Goal: Task Accomplishment & Management: Complete application form

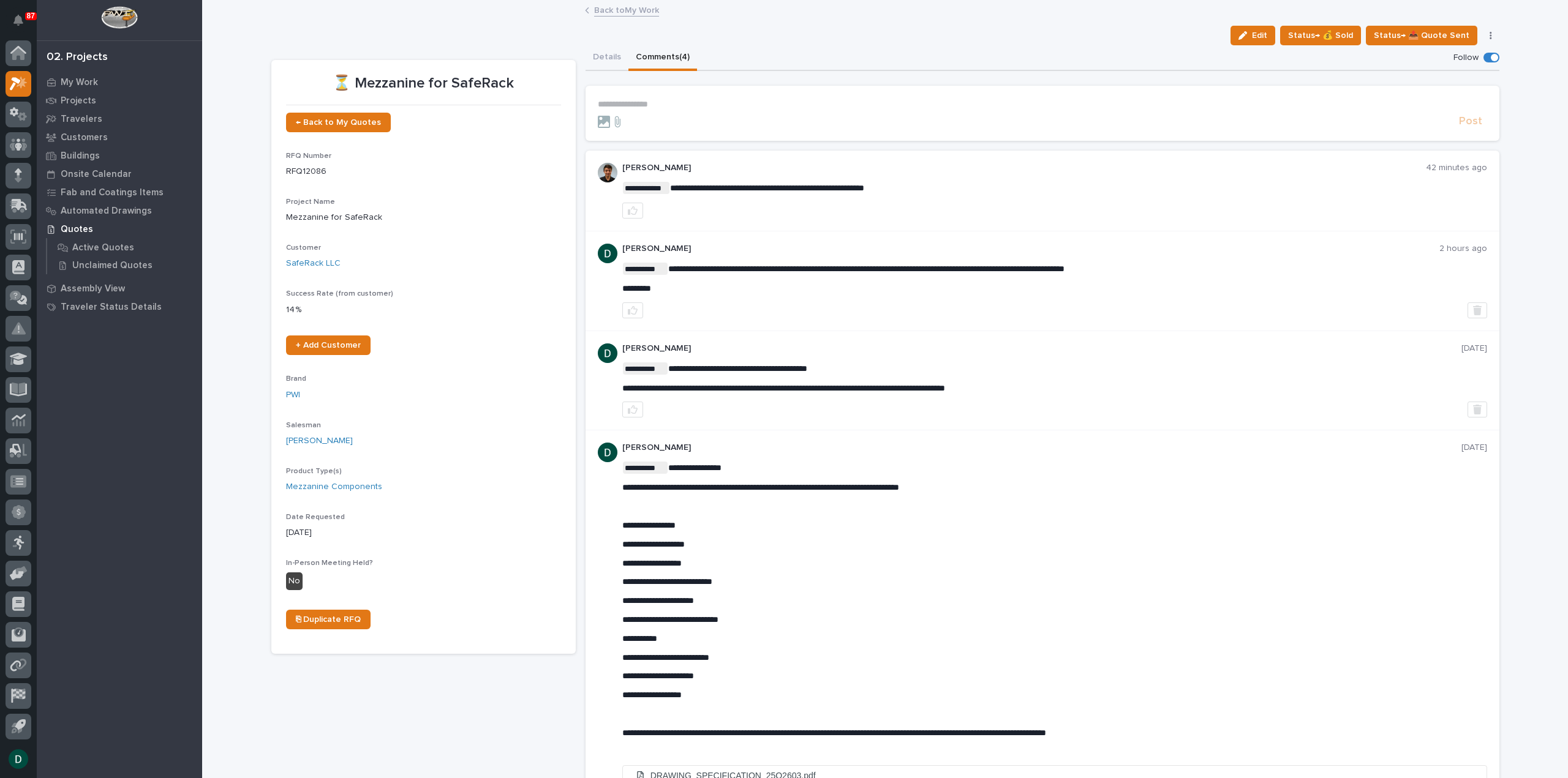
click at [622, 4] on link "Back to My Work" at bounding box center [626, 9] width 65 height 14
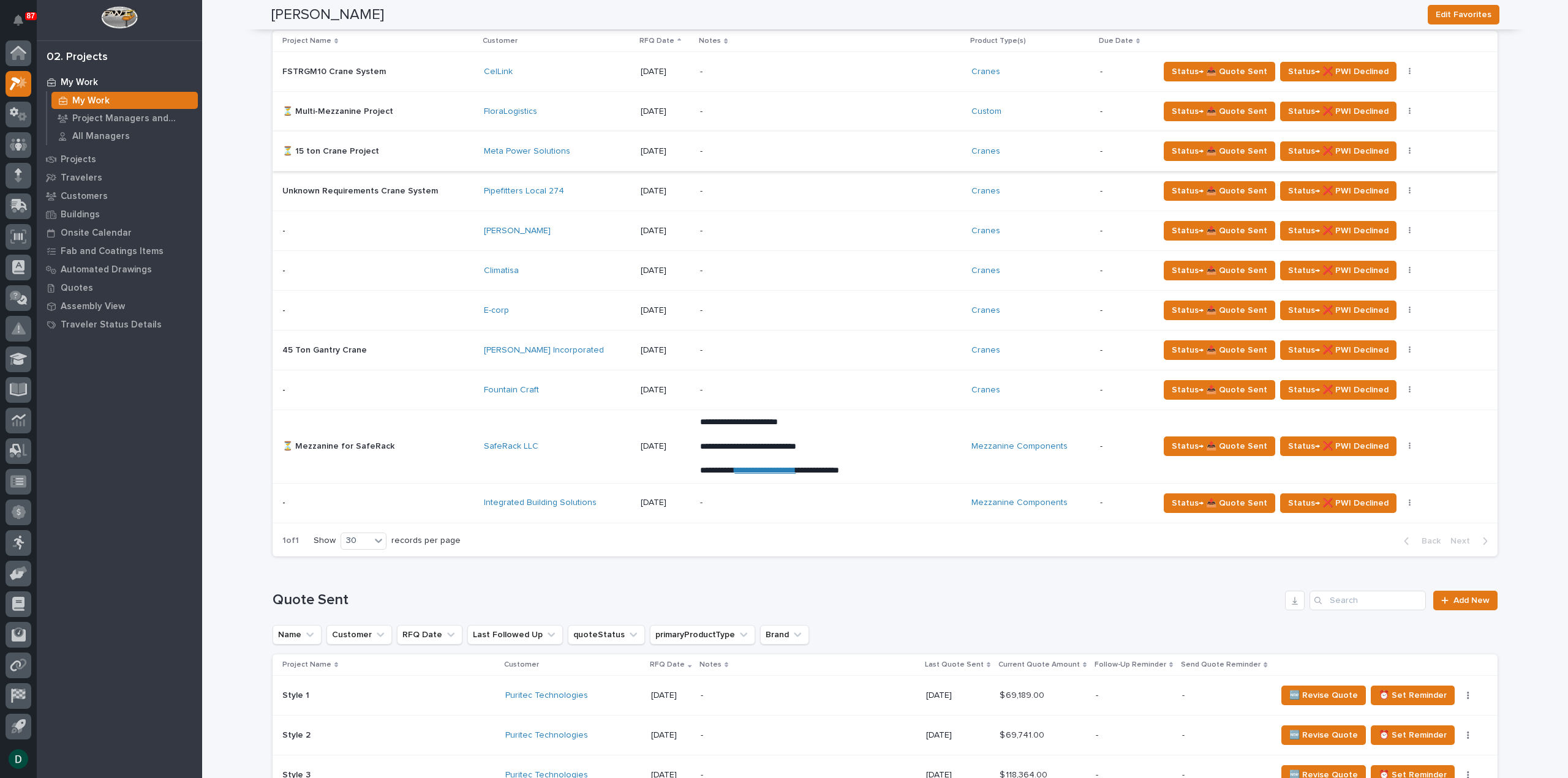
scroll to position [1102, 0]
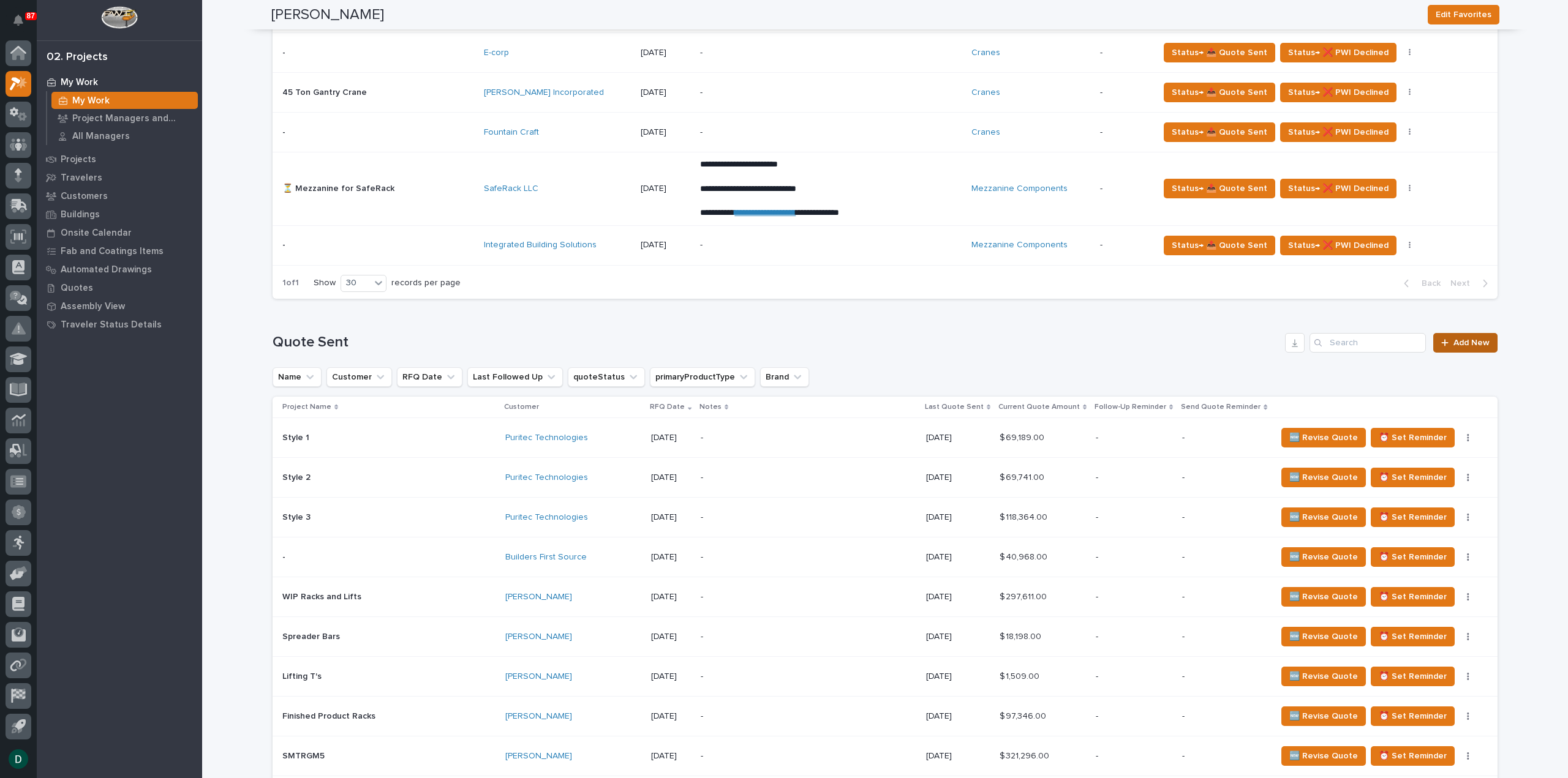
click at [1473, 340] on span "Add New" at bounding box center [1471, 343] width 36 height 9
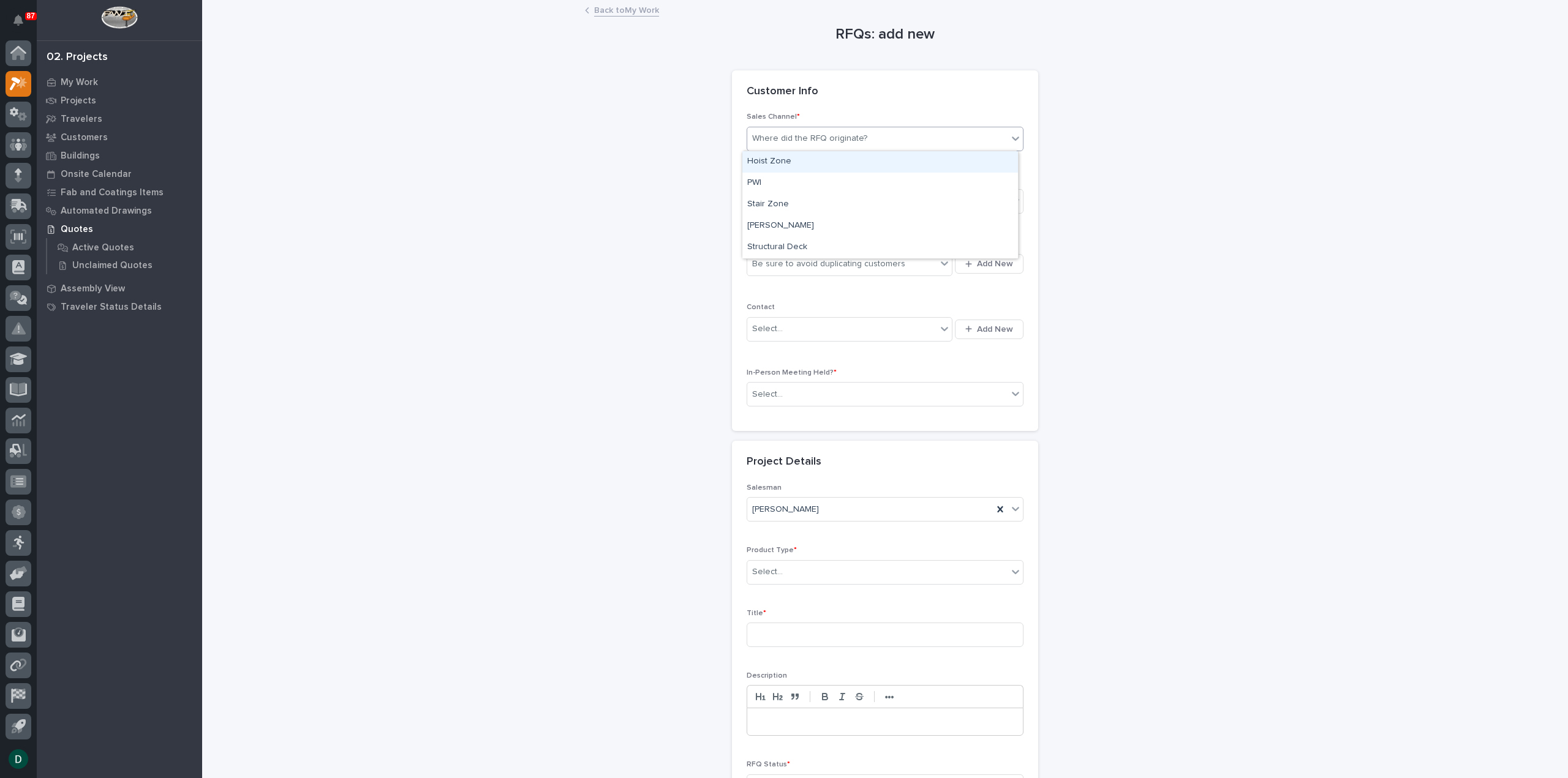
click at [874, 138] on div "Where did the RFQ originate?" at bounding box center [877, 138] width 260 height 20
click at [834, 182] on div "PWI" at bounding box center [880, 183] width 276 height 21
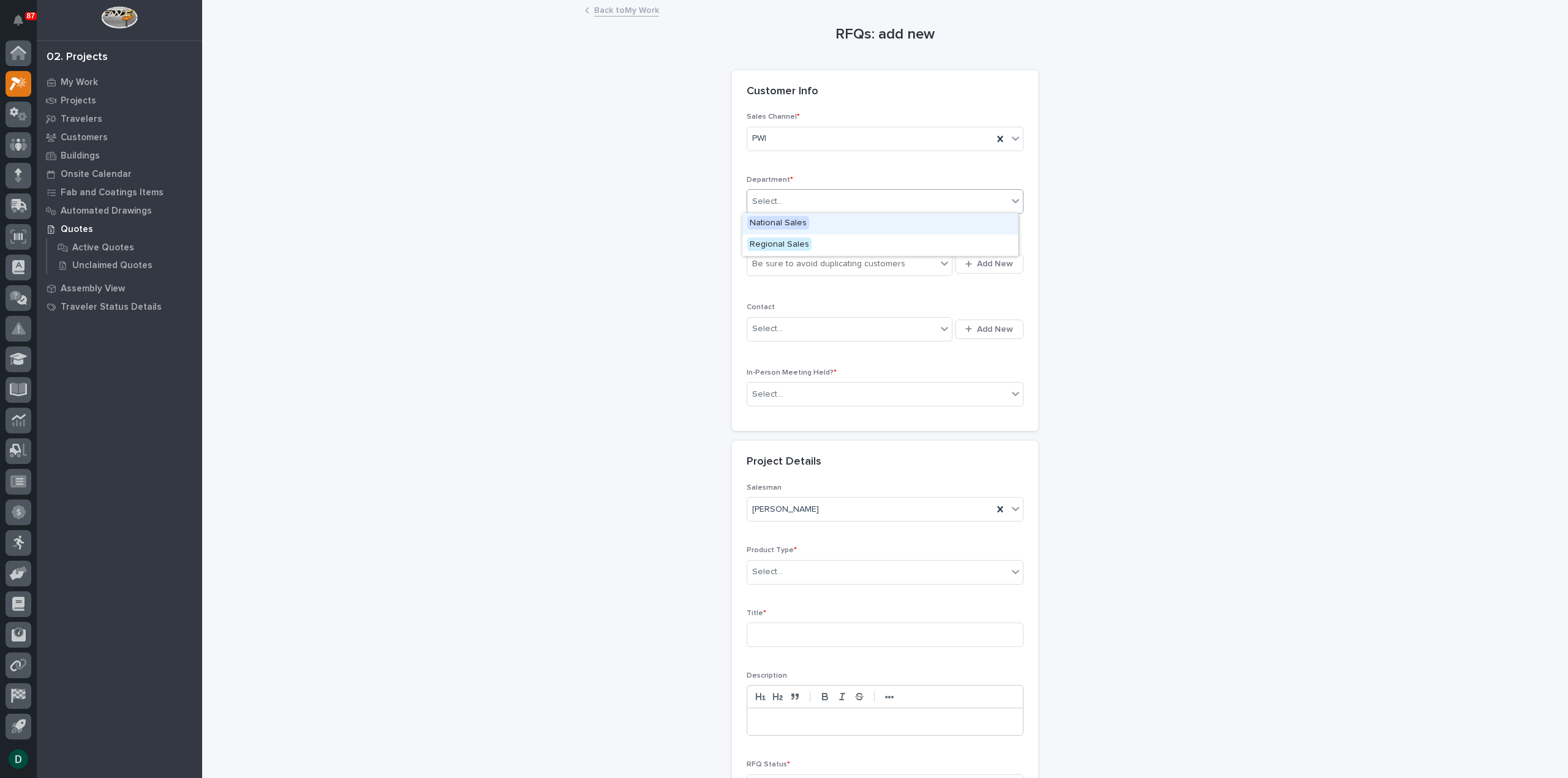
click at [806, 198] on div "Select..." at bounding box center [877, 202] width 260 height 20
click at [809, 230] on div "National Sales" at bounding box center [880, 224] width 276 height 21
click at [824, 266] on div "Be sure to avoid duplicating customers" at bounding box center [829, 264] width 153 height 13
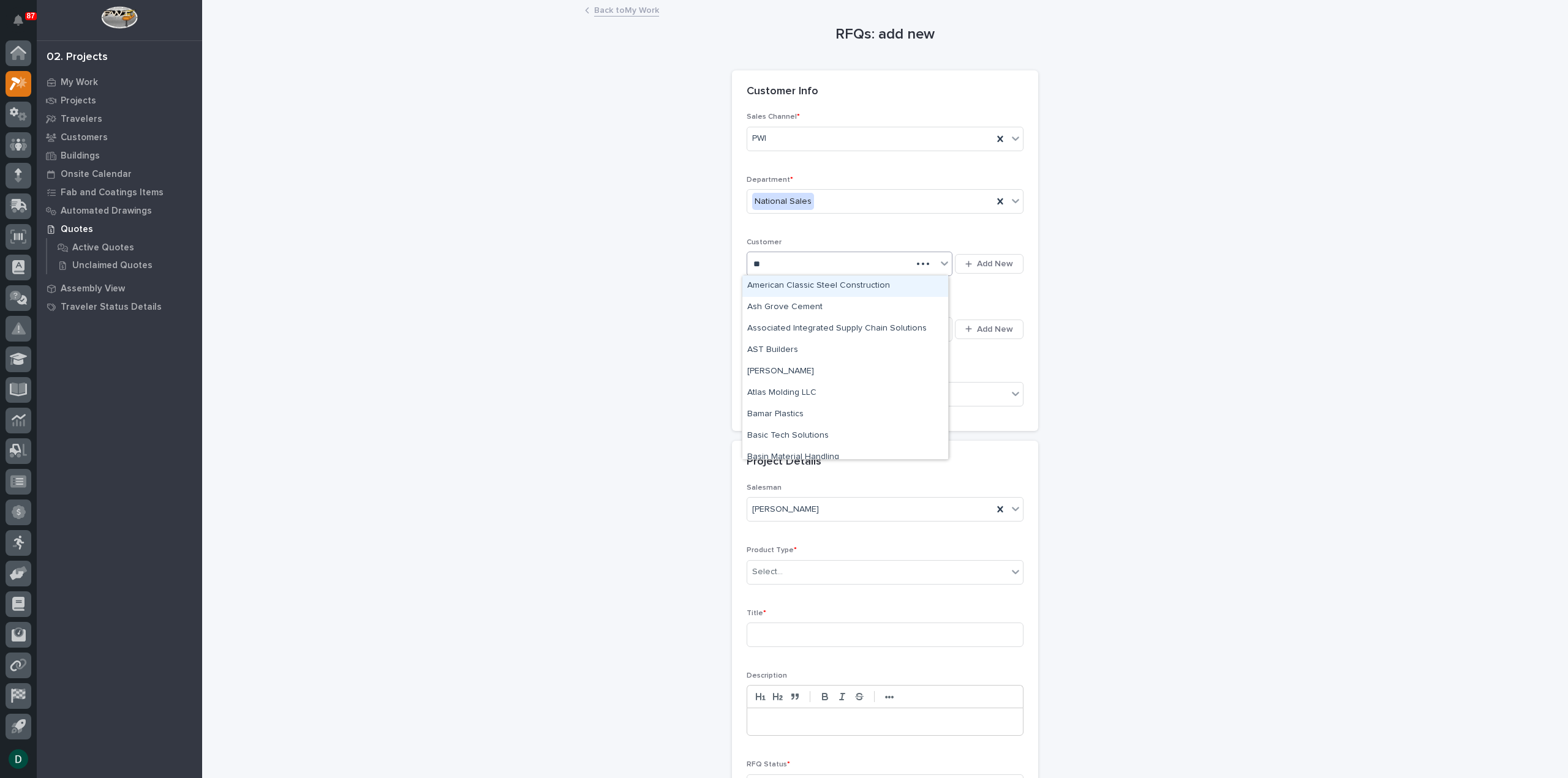
type input "***"
click at [810, 287] on div "ASD|SKY" at bounding box center [845, 286] width 206 height 21
click at [845, 396] on div "Select..." at bounding box center [877, 394] width 260 height 20
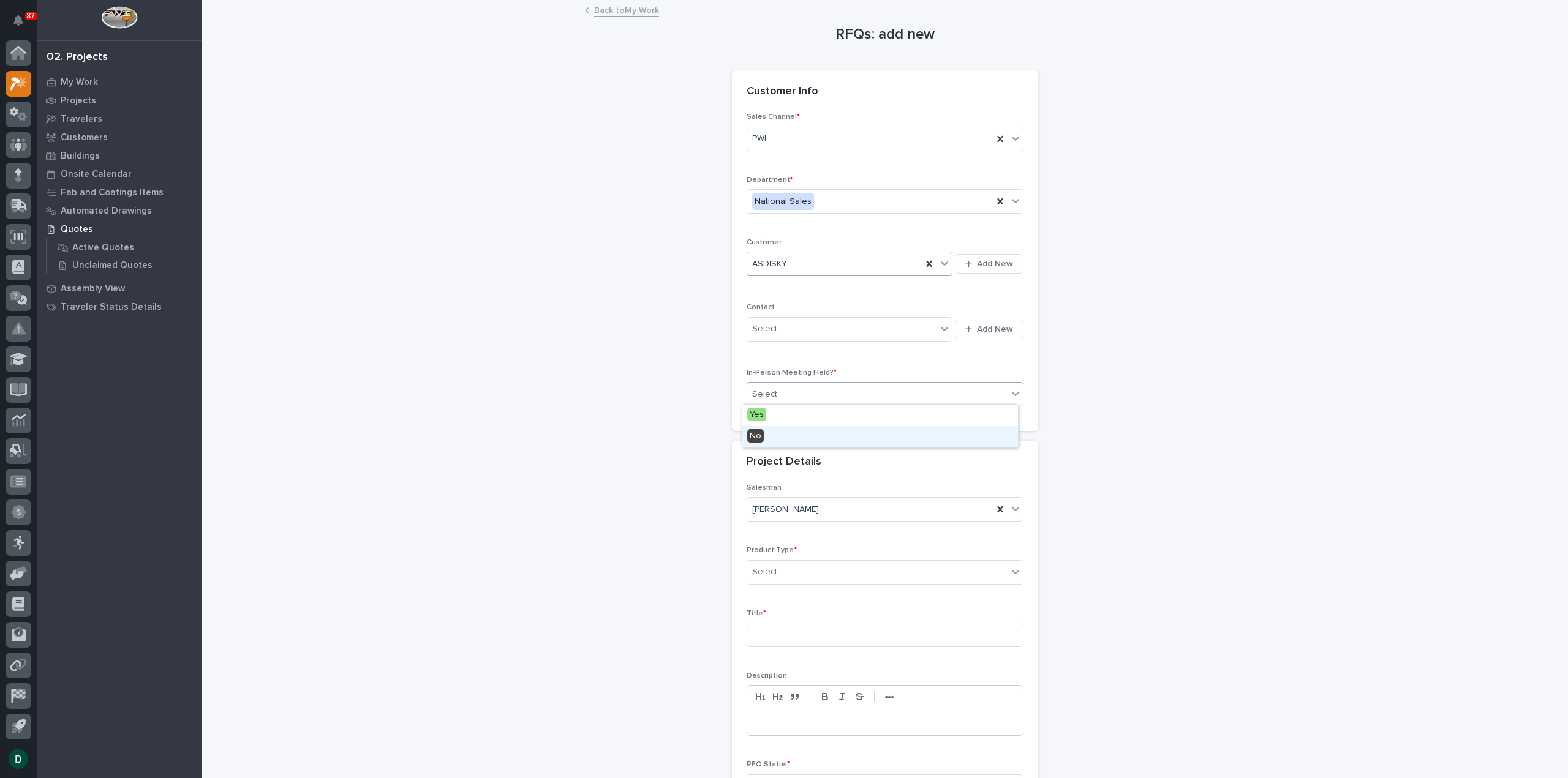
click at [816, 438] on div "No" at bounding box center [880, 437] width 276 height 21
click at [825, 572] on div "Select..." at bounding box center [877, 572] width 260 height 20
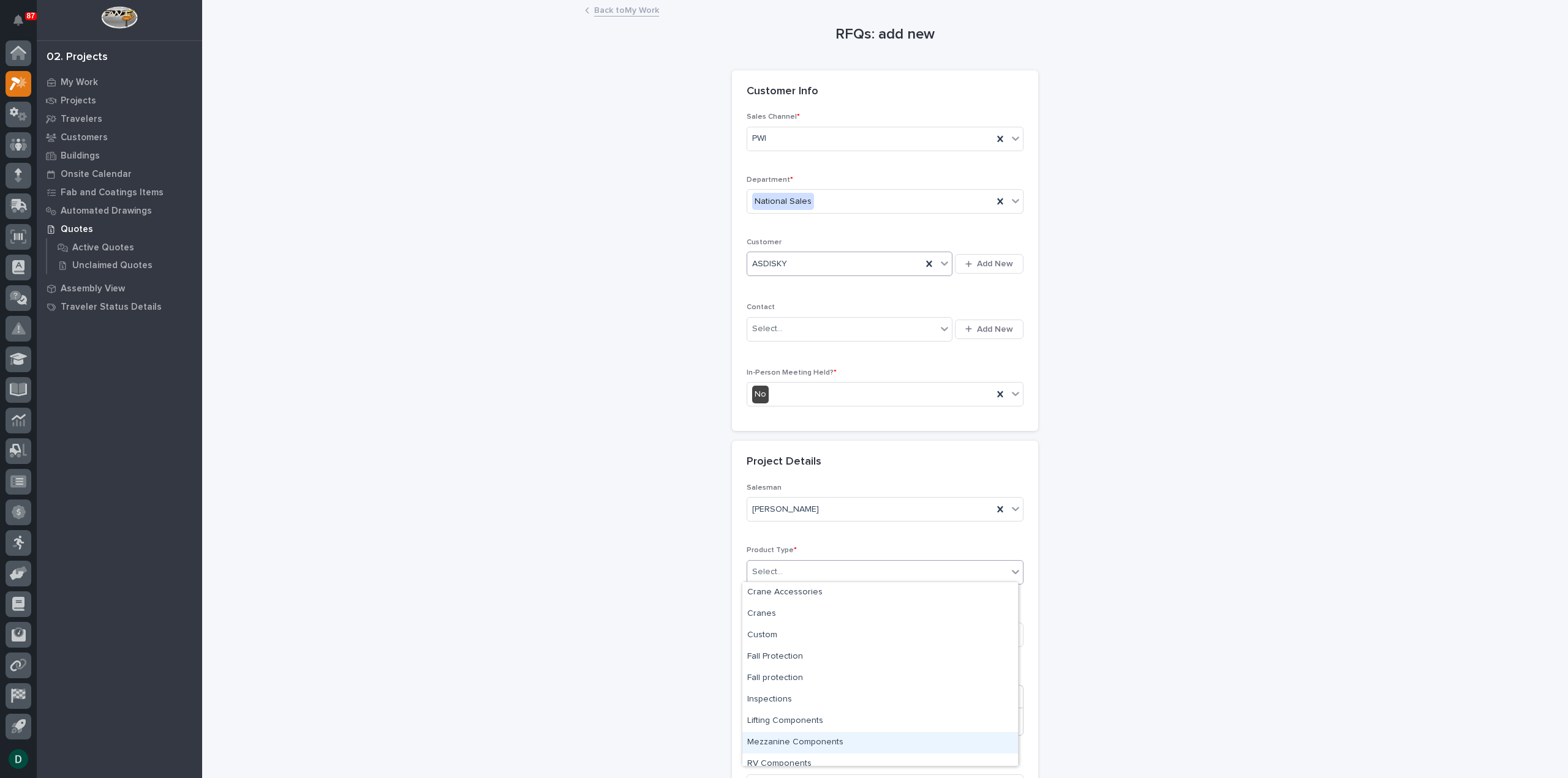
click at [835, 741] on div "Mezzanine Components" at bounding box center [880, 743] width 276 height 21
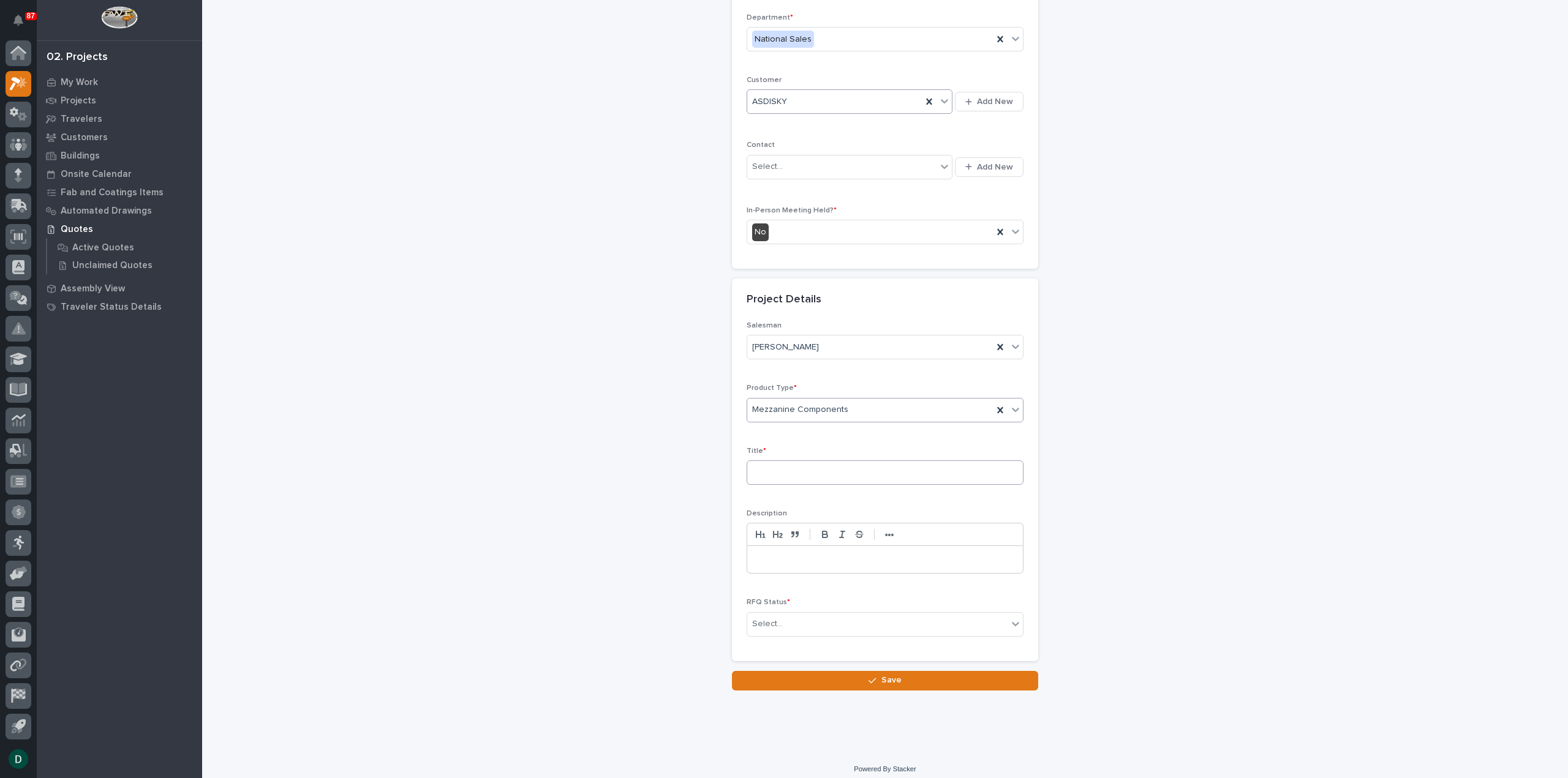
scroll to position [166, 0]
click at [814, 468] on input at bounding box center [885, 469] width 277 height 24
type input "N"
type input "No install quote"
click at [824, 619] on div "Select..." at bounding box center [877, 620] width 260 height 20
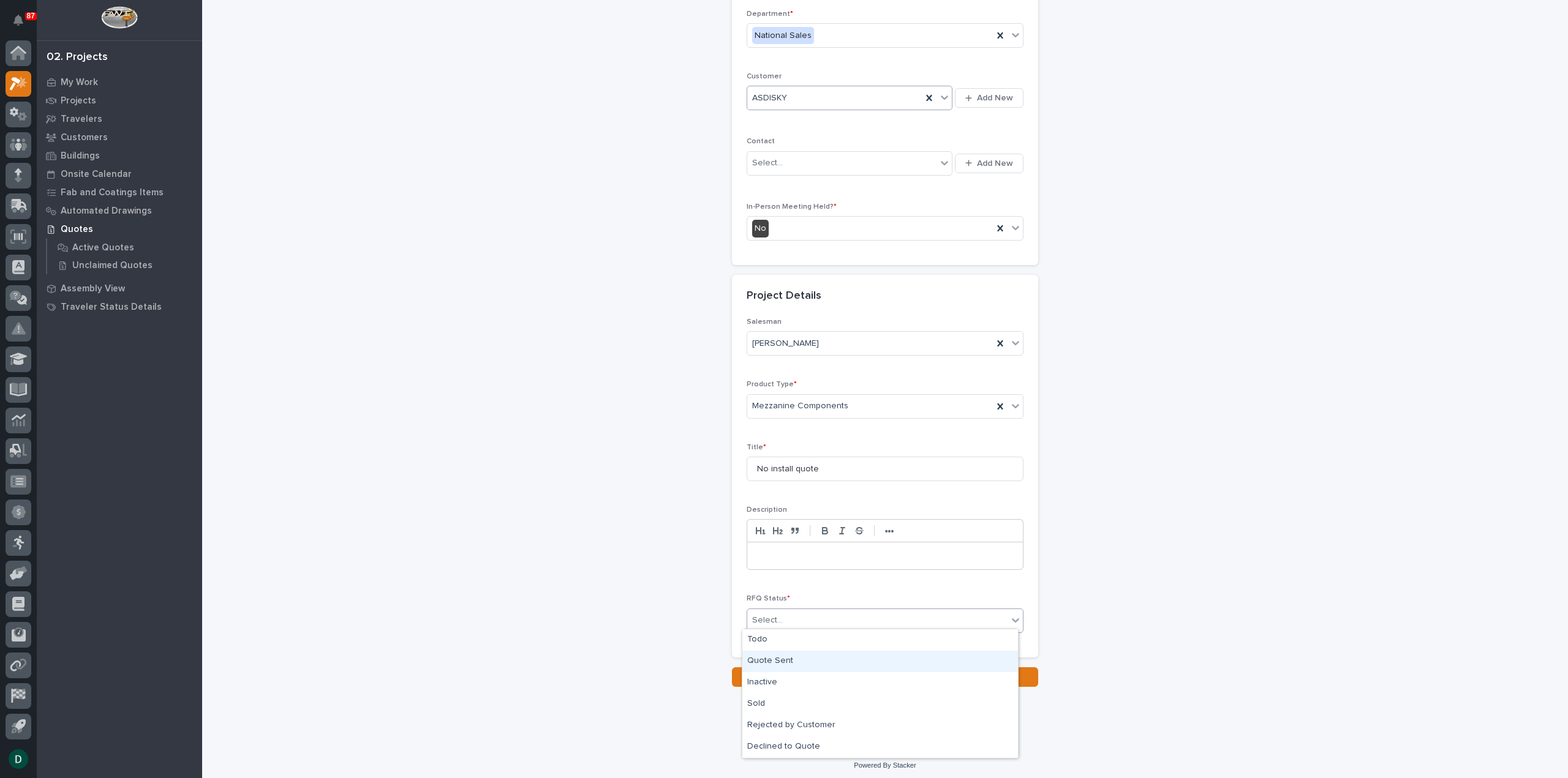
click at [796, 664] on div "Quote Sent" at bounding box center [880, 662] width 276 height 21
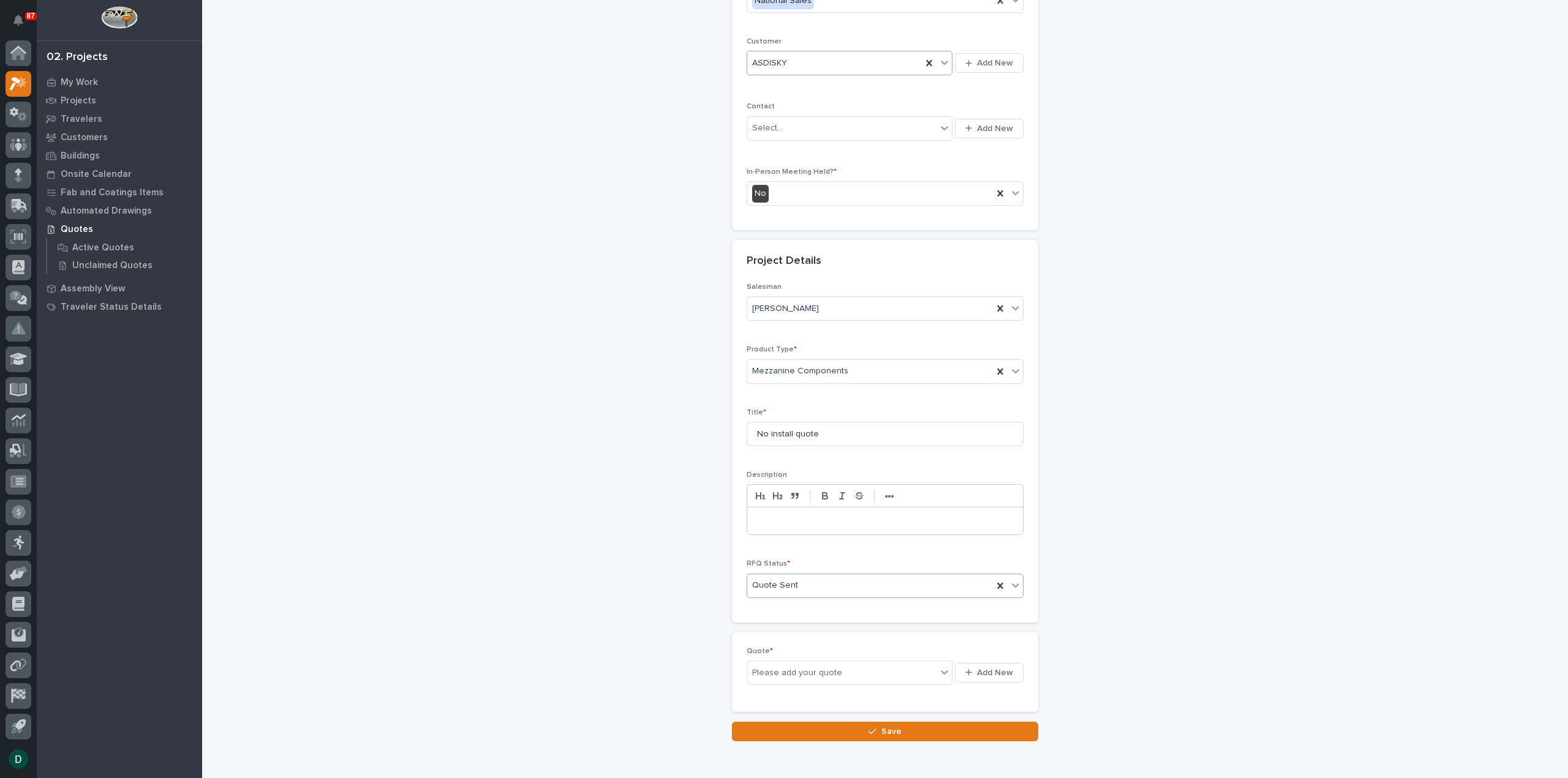
scroll to position [210, 0]
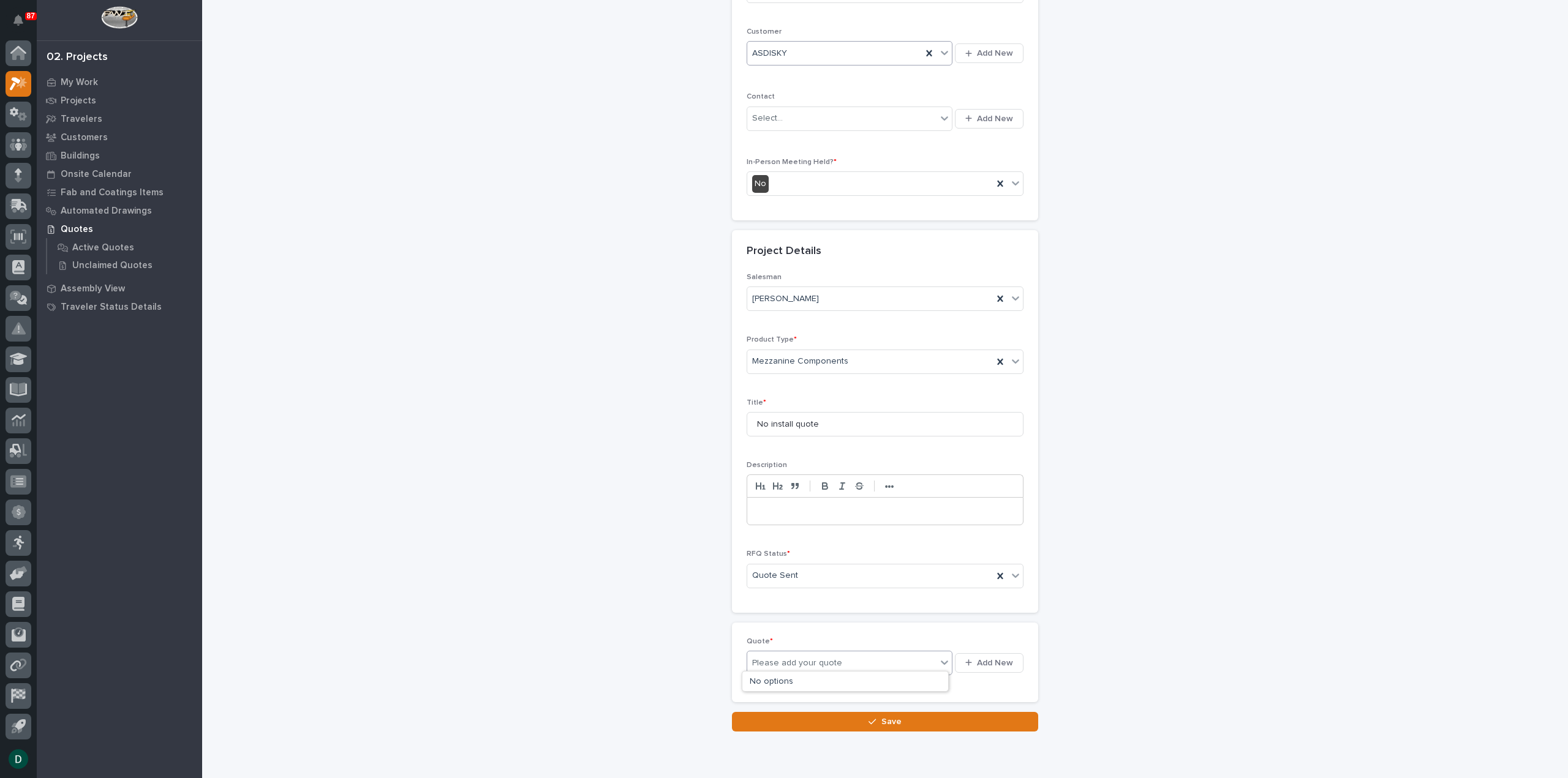
click at [838, 658] on div "Please add your quote" at bounding box center [842, 663] width 190 height 15
click at [983, 662] on span "Add New" at bounding box center [995, 663] width 36 height 11
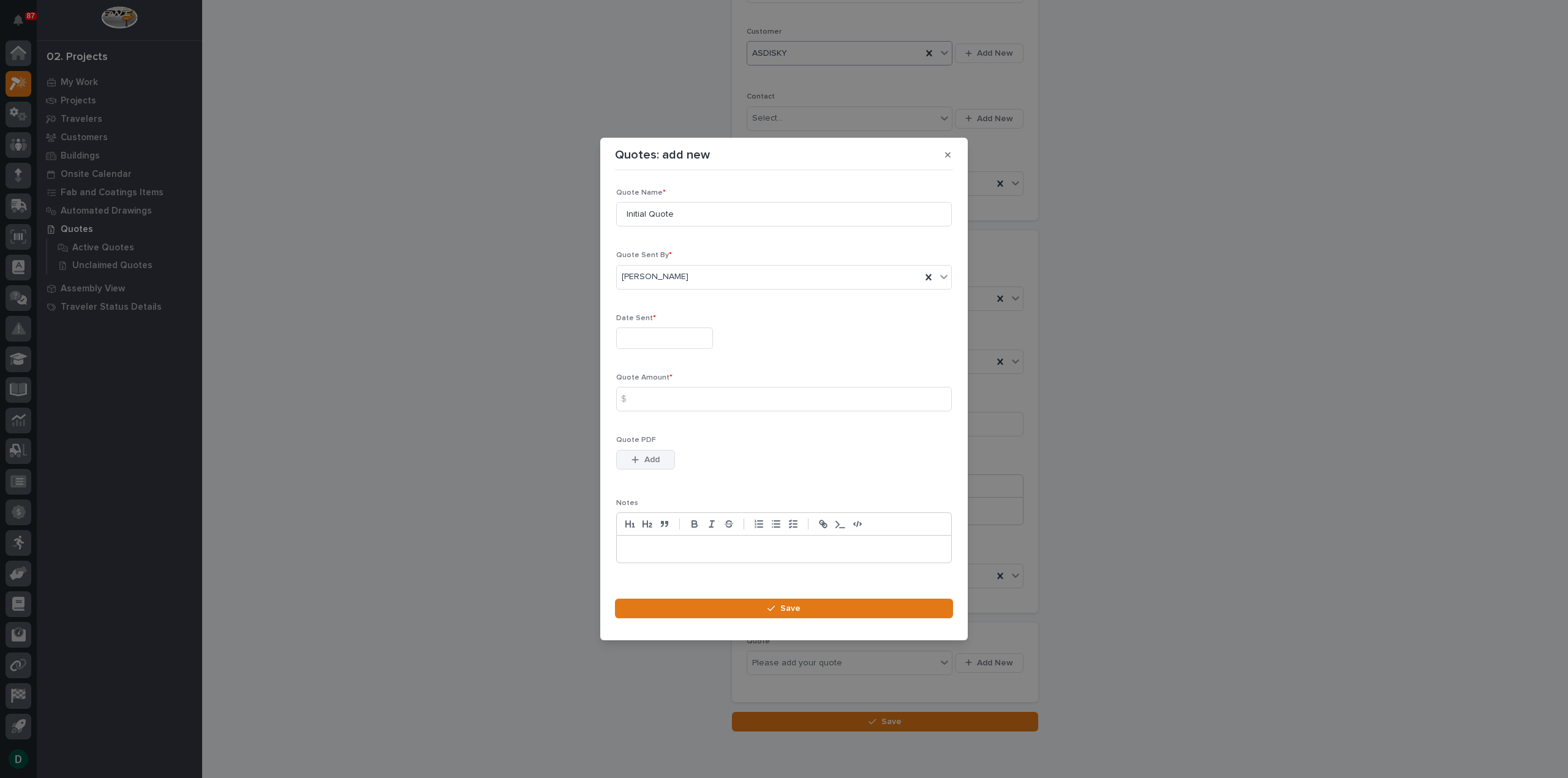
click at [659, 458] on span "Add" at bounding box center [652, 460] width 15 height 11
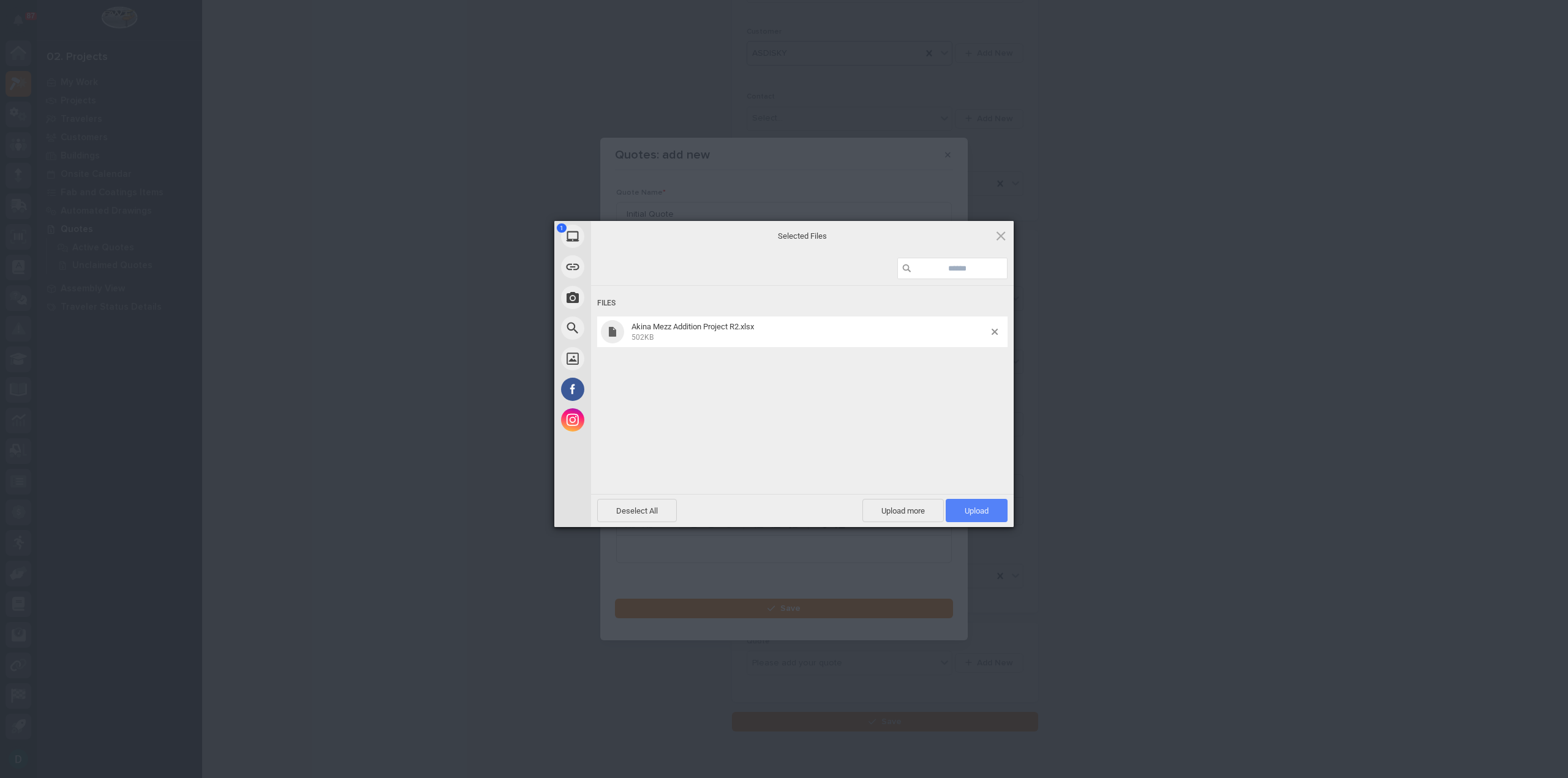
click at [966, 505] on span "Upload 1" at bounding box center [977, 511] width 62 height 24
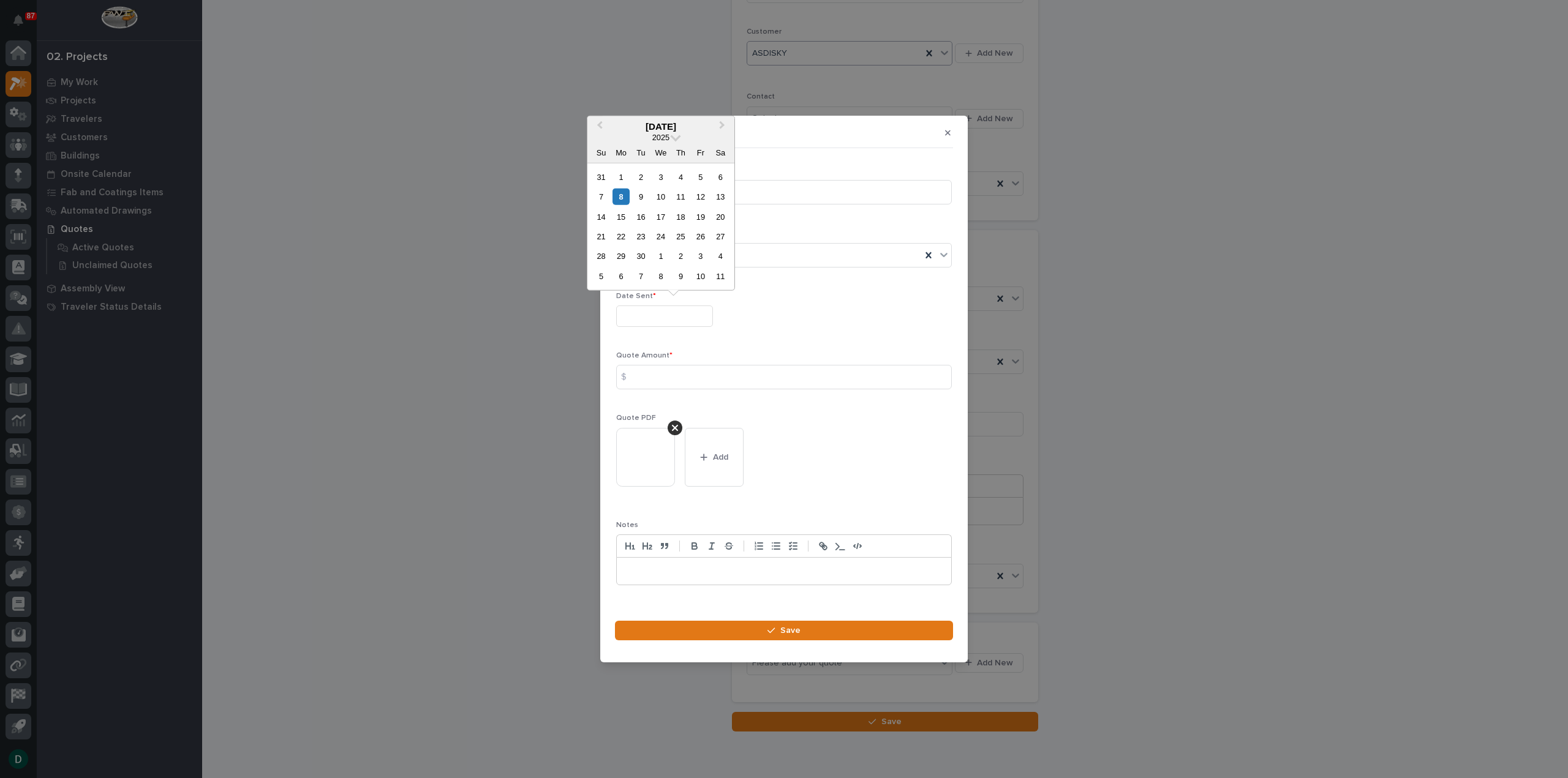
click at [688, 315] on input "text" at bounding box center [665, 316] width 97 height 21
click at [620, 193] on div "8" at bounding box center [620, 197] width 17 height 17
type input "**********"
drag, startPoint x: 673, startPoint y: 196, endPoint x: 594, endPoint y: 200, distance: 79.1
click at [594, 200] on div "**********" at bounding box center [784, 389] width 1568 height 778
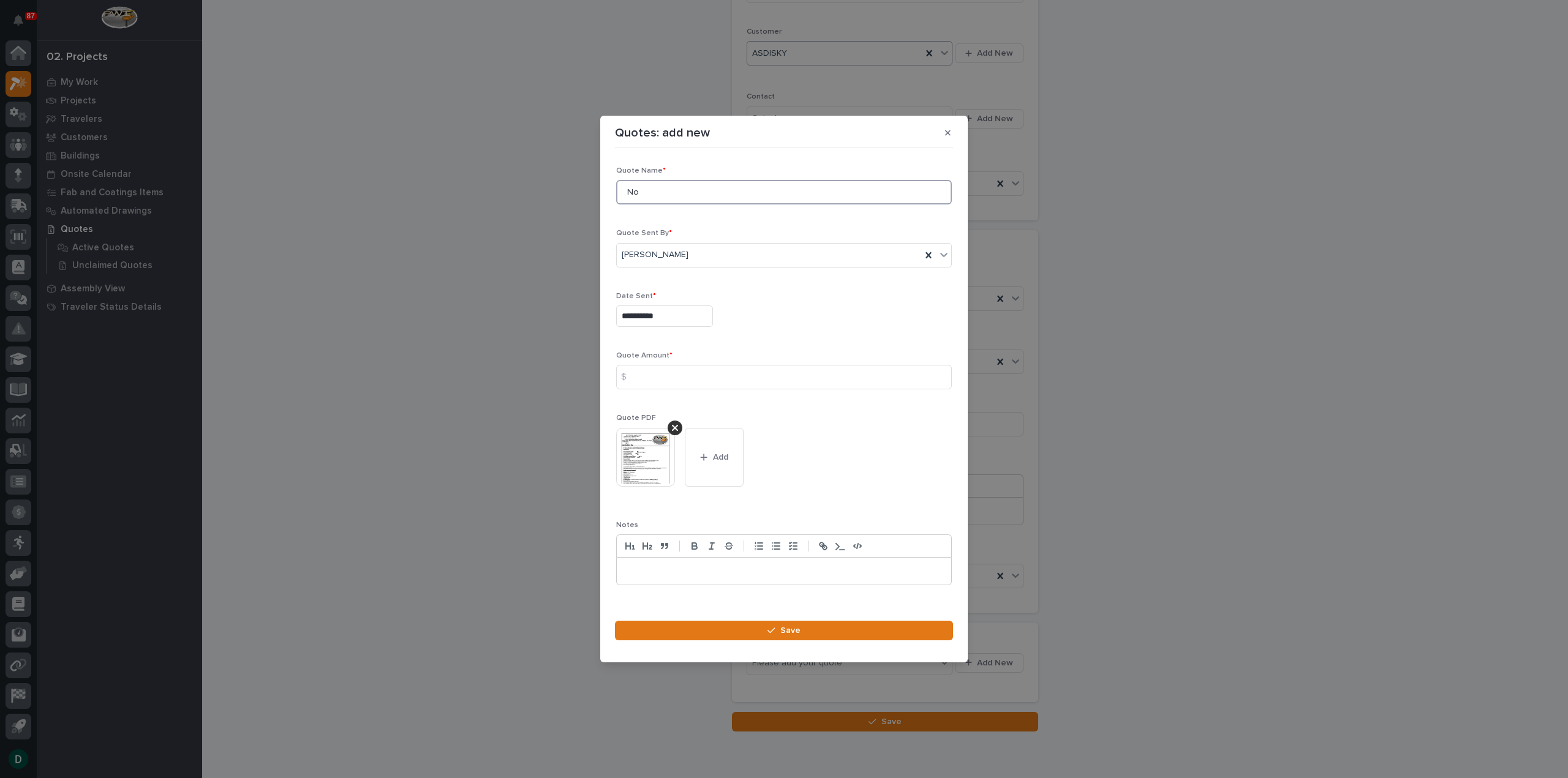
type input "N"
type input "Q"
type input "Additional quote sent"
click at [720, 379] on input at bounding box center [784, 377] width 335 height 24
type input "26202"
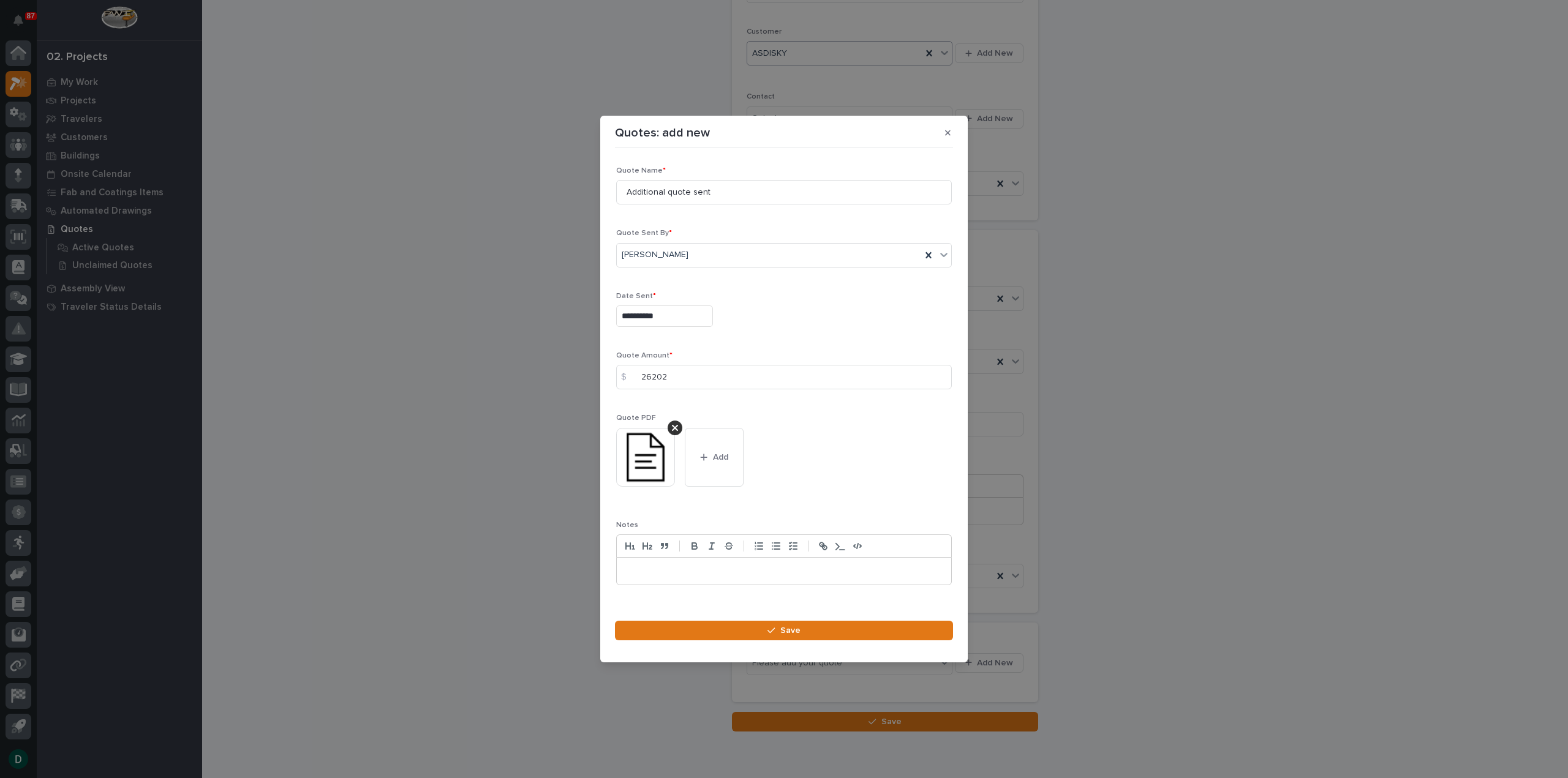
click at [720, 576] on p at bounding box center [784, 571] width 316 height 12
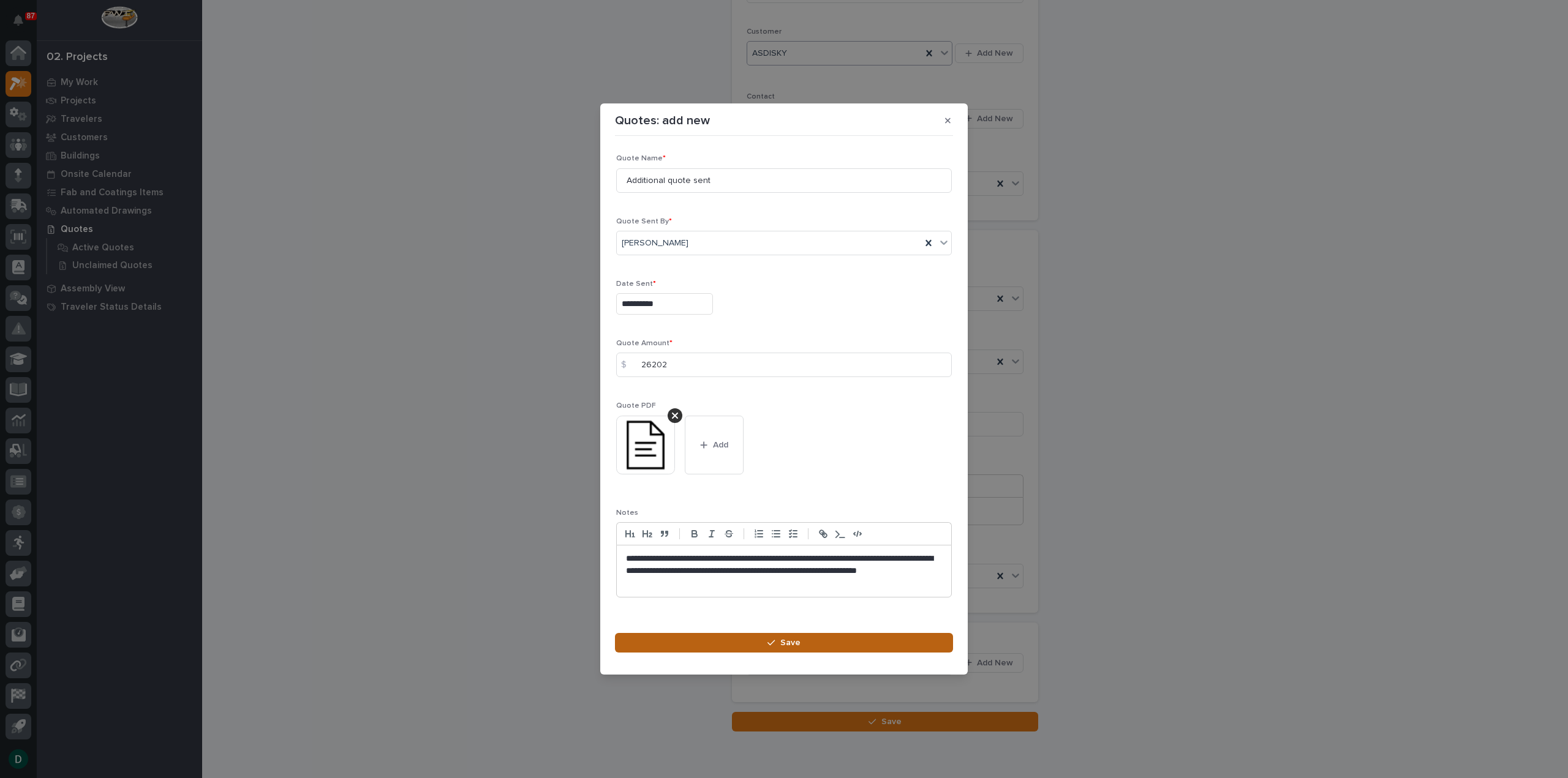
click at [837, 645] on button "Save" at bounding box center [784, 642] width 338 height 19
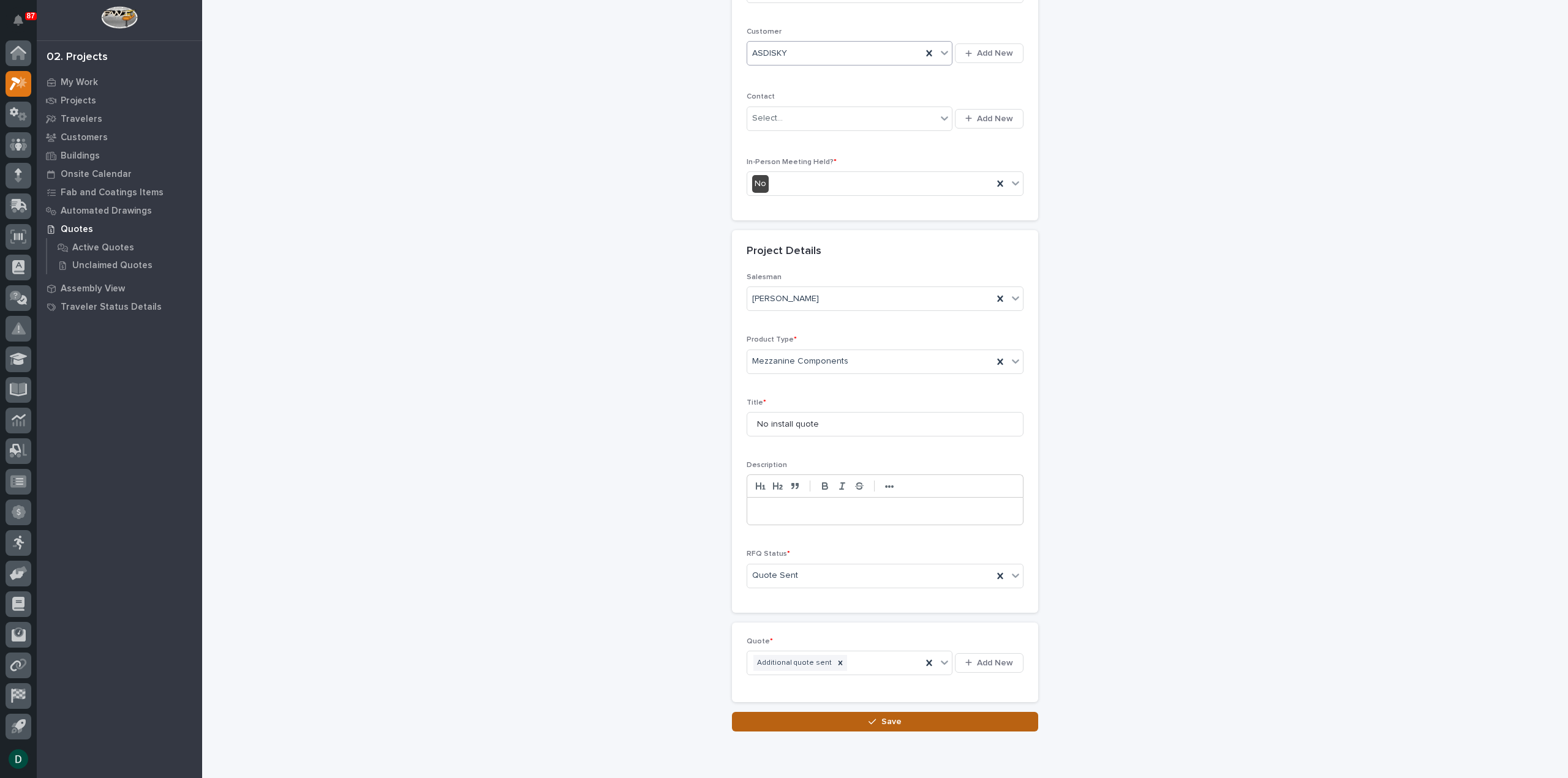
click at [889, 720] on span "Save" at bounding box center [891, 722] width 20 height 11
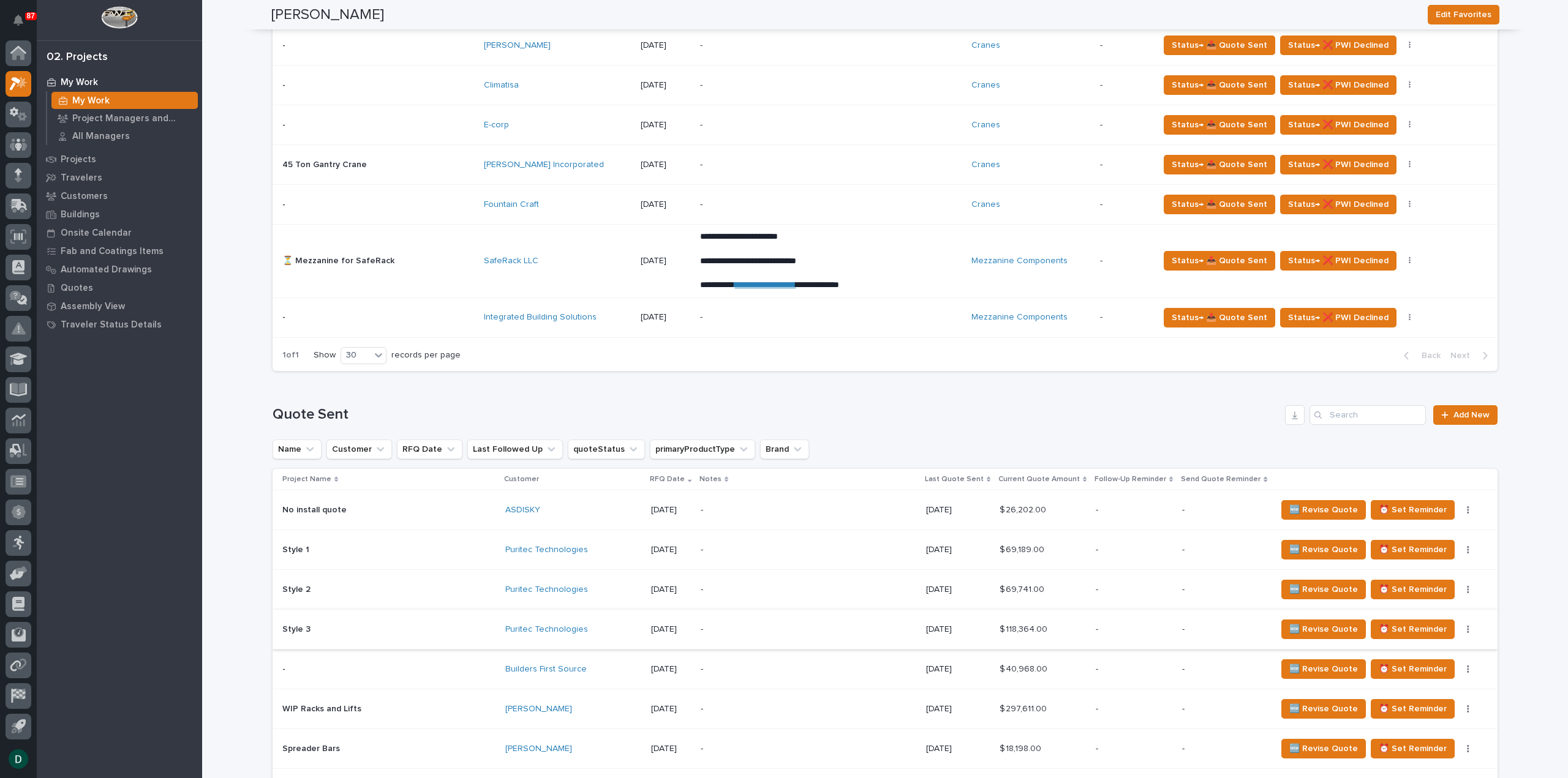
scroll to position [1102, 0]
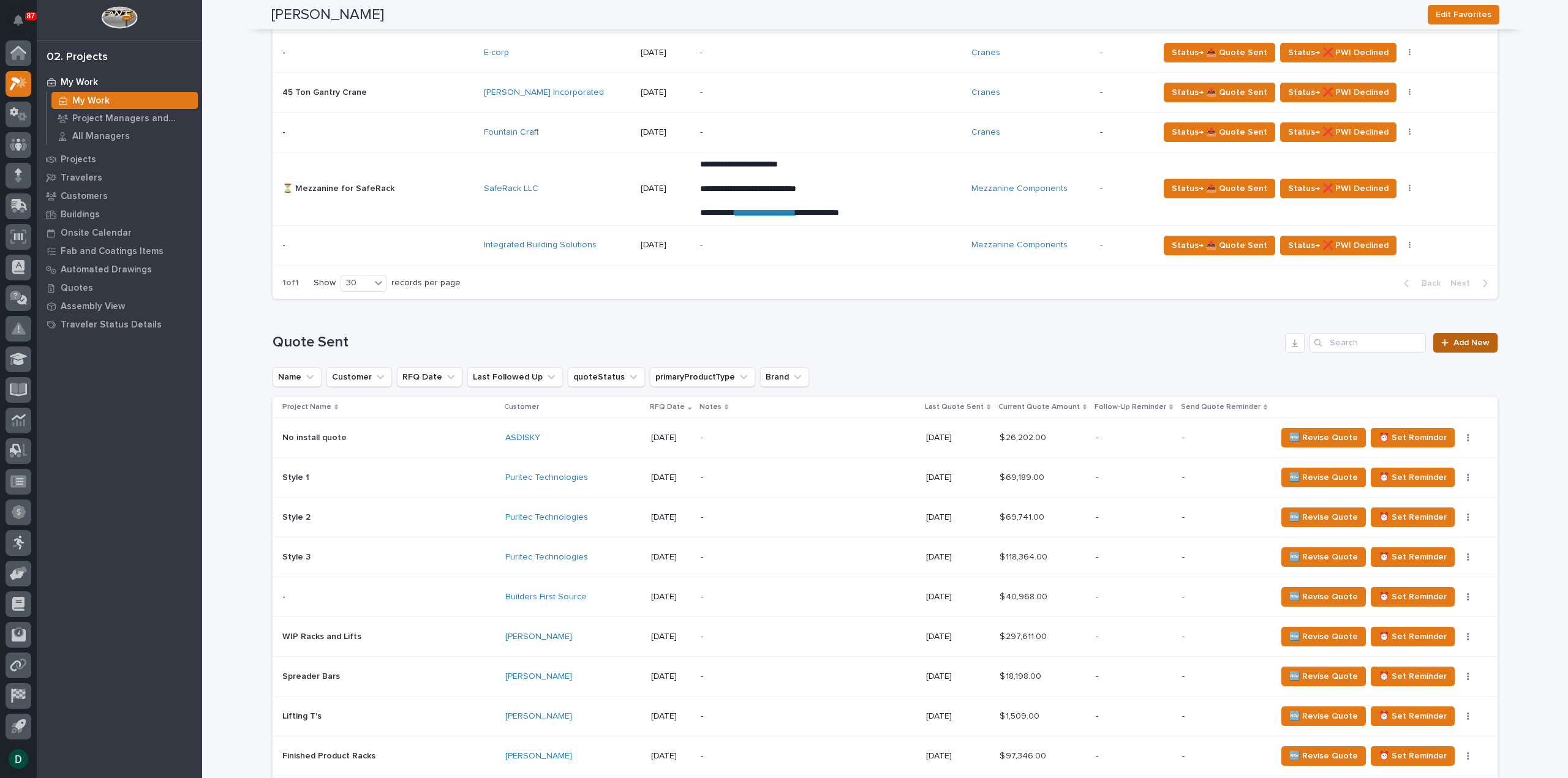
click at [1477, 339] on span "Add New" at bounding box center [1471, 343] width 36 height 9
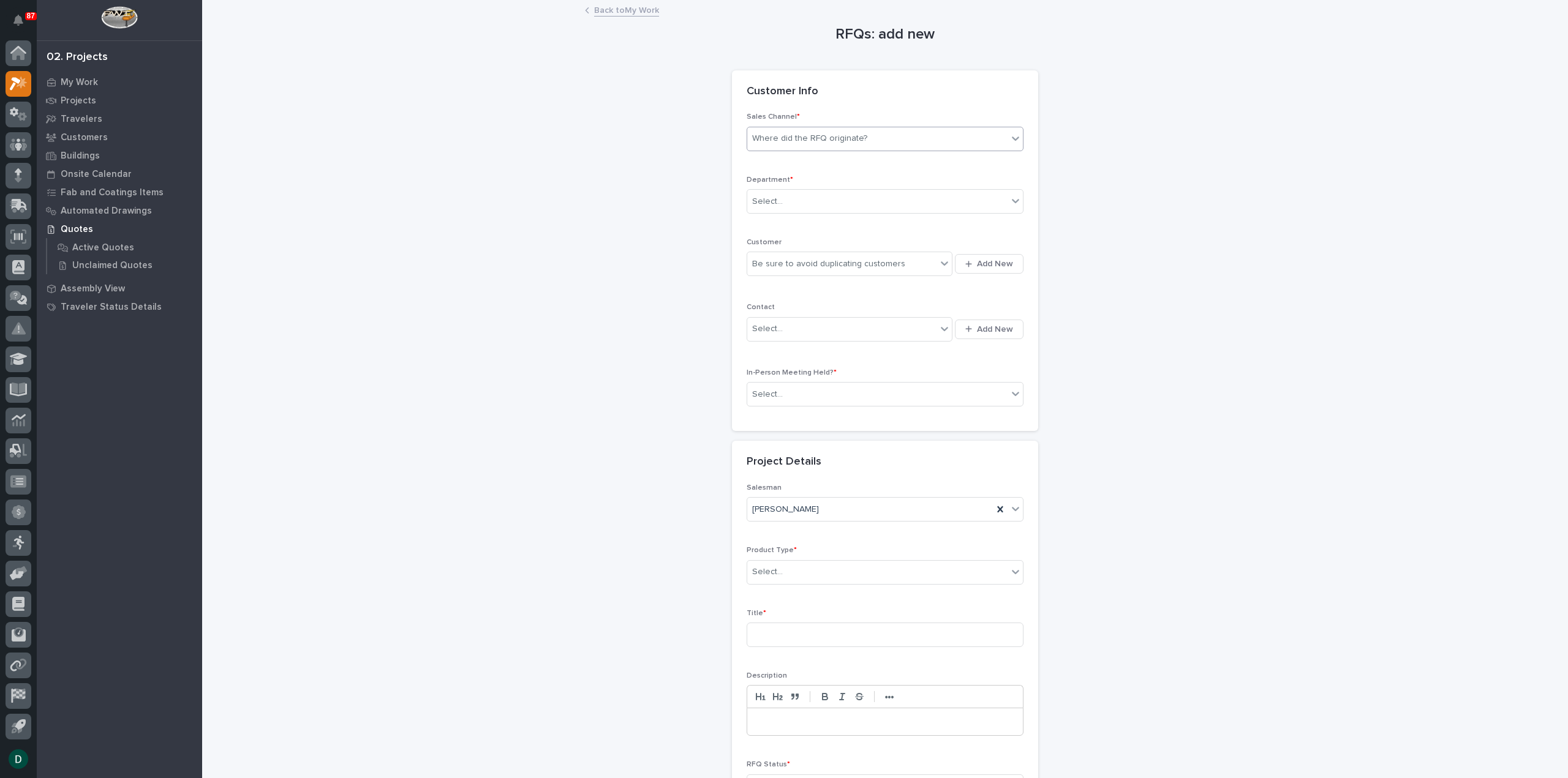
click at [809, 139] on div "Where did the RFQ originate?" at bounding box center [809, 138] width 115 height 13
click at [790, 179] on div "PWI" at bounding box center [880, 183] width 276 height 21
click at [794, 202] on div "Select..." at bounding box center [877, 202] width 260 height 20
click at [797, 225] on span "National Sales" at bounding box center [778, 223] width 62 height 13
click at [804, 266] on div "Be sure to avoid duplicating customers" at bounding box center [829, 264] width 153 height 13
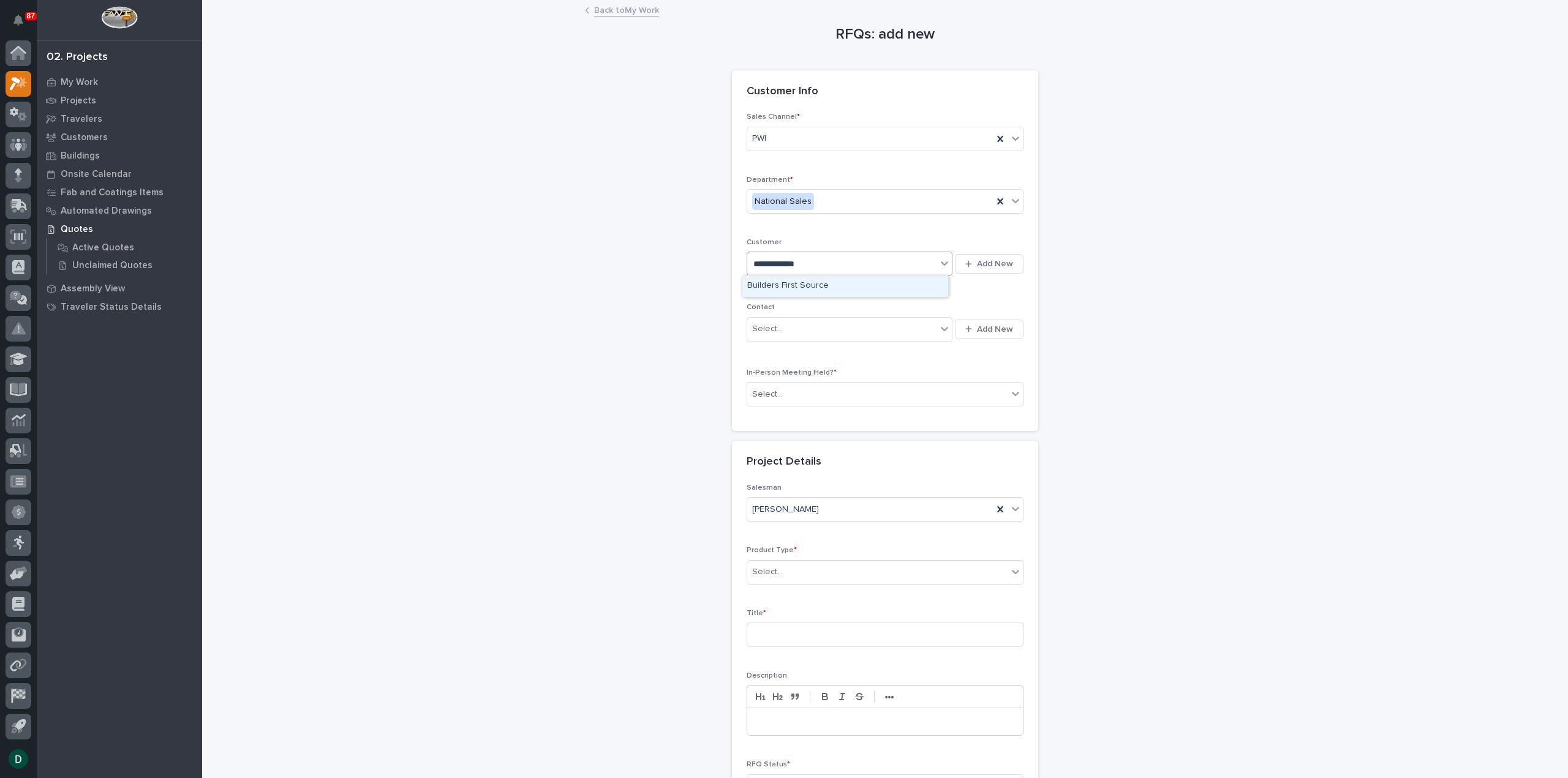
type input "**********"
click at [809, 284] on div "Builders First Source" at bounding box center [845, 286] width 206 height 21
click at [858, 396] on div "Select..." at bounding box center [877, 394] width 260 height 20
click at [834, 437] on div "No" at bounding box center [880, 437] width 276 height 21
click at [811, 575] on div "Select..." at bounding box center [877, 572] width 260 height 20
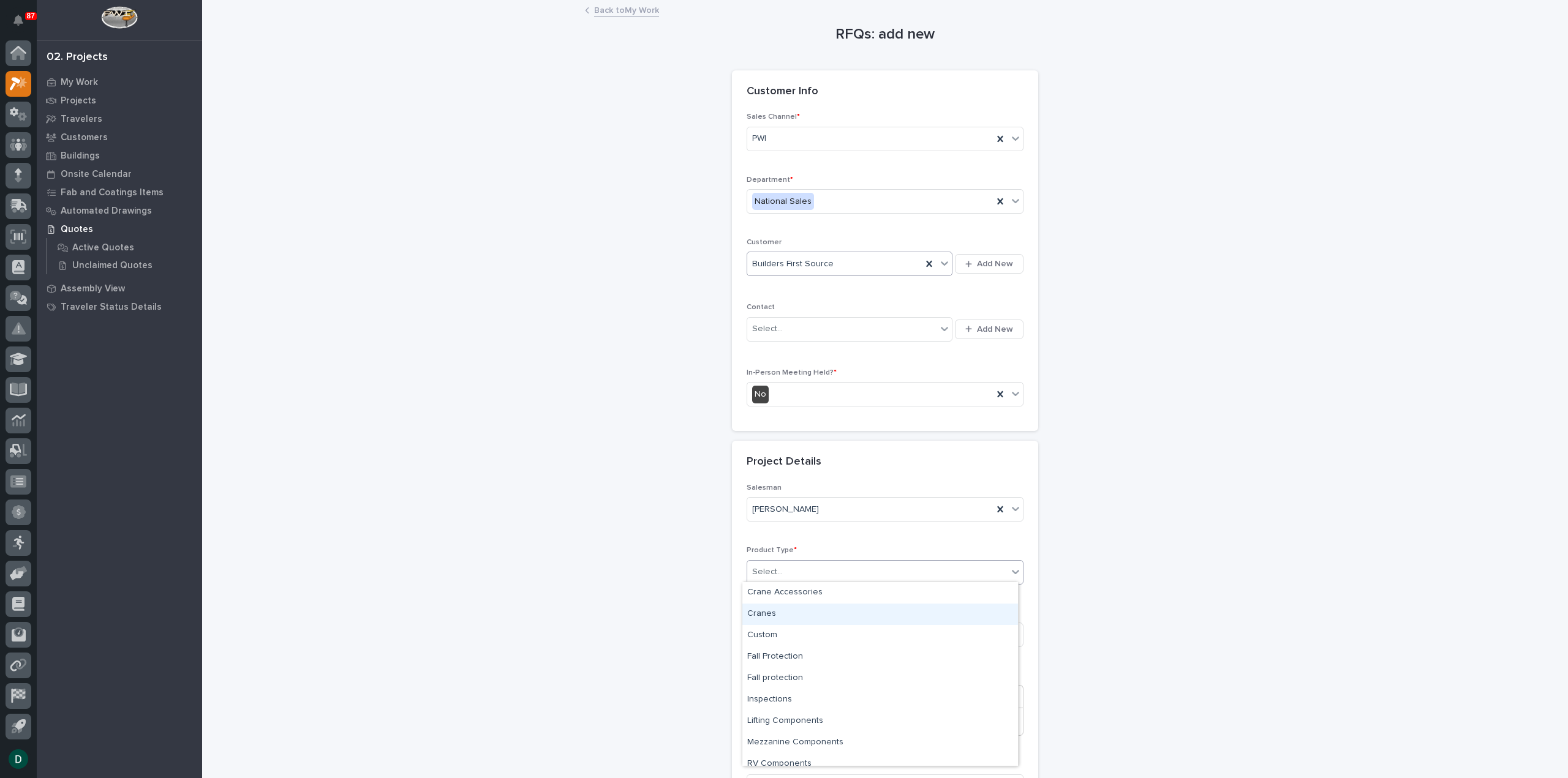
click at [807, 615] on div "Cranes" at bounding box center [880, 614] width 276 height 21
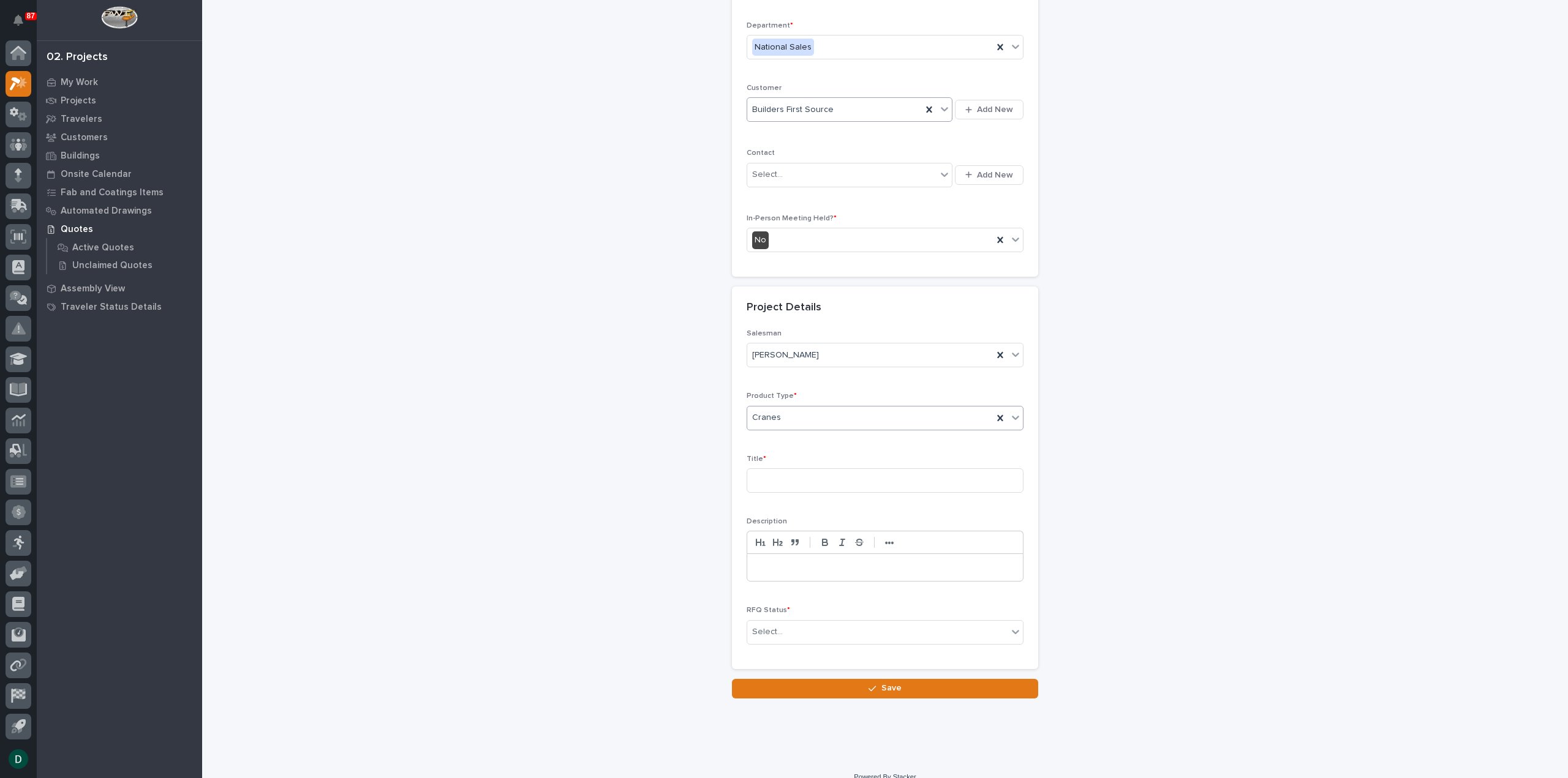
scroll to position [166, 0]
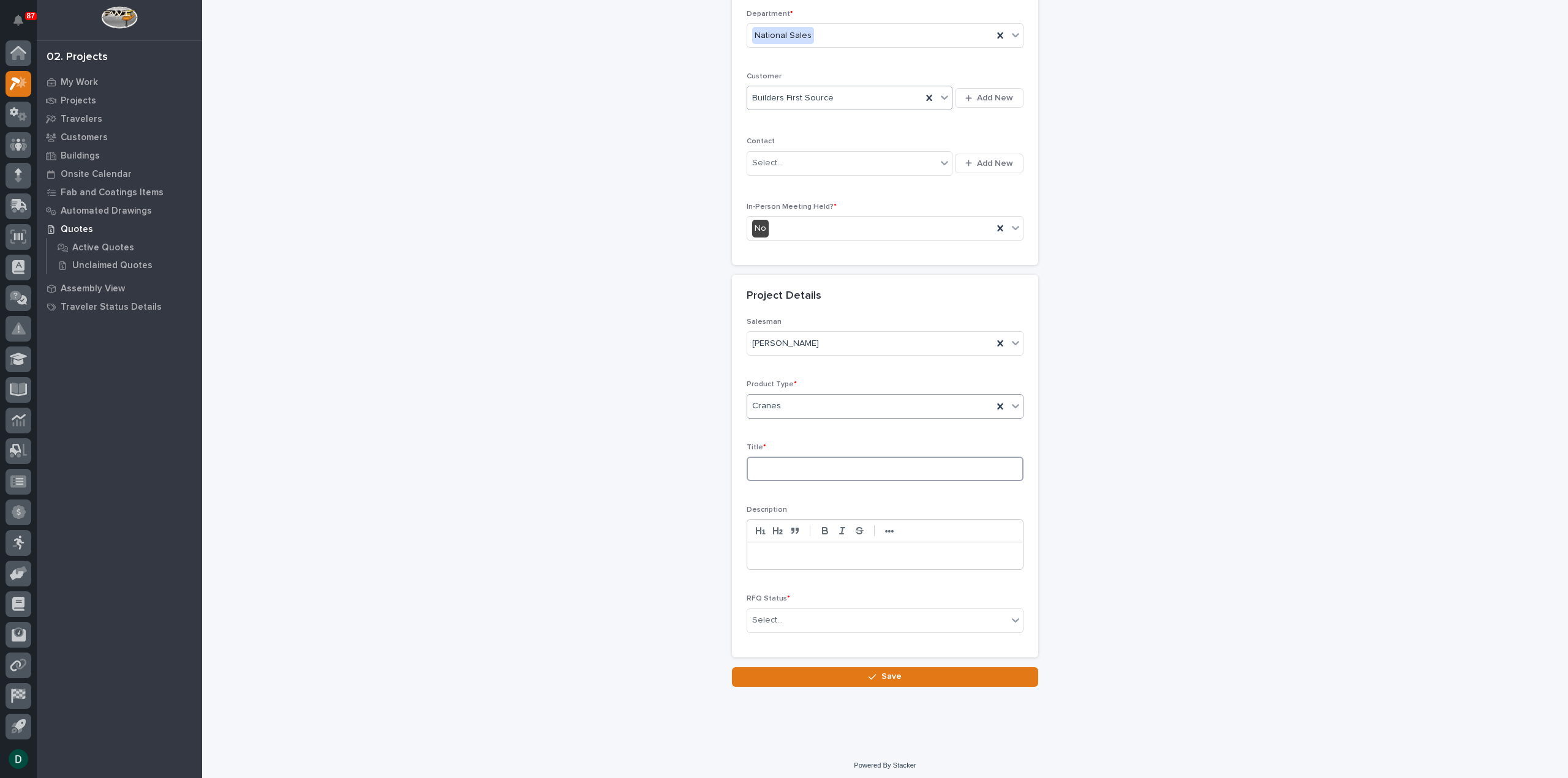
click at [796, 471] on input at bounding box center [885, 469] width 277 height 24
type input "Cranes with install"
click at [1016, 618] on icon at bounding box center [1016, 620] width 12 height 12
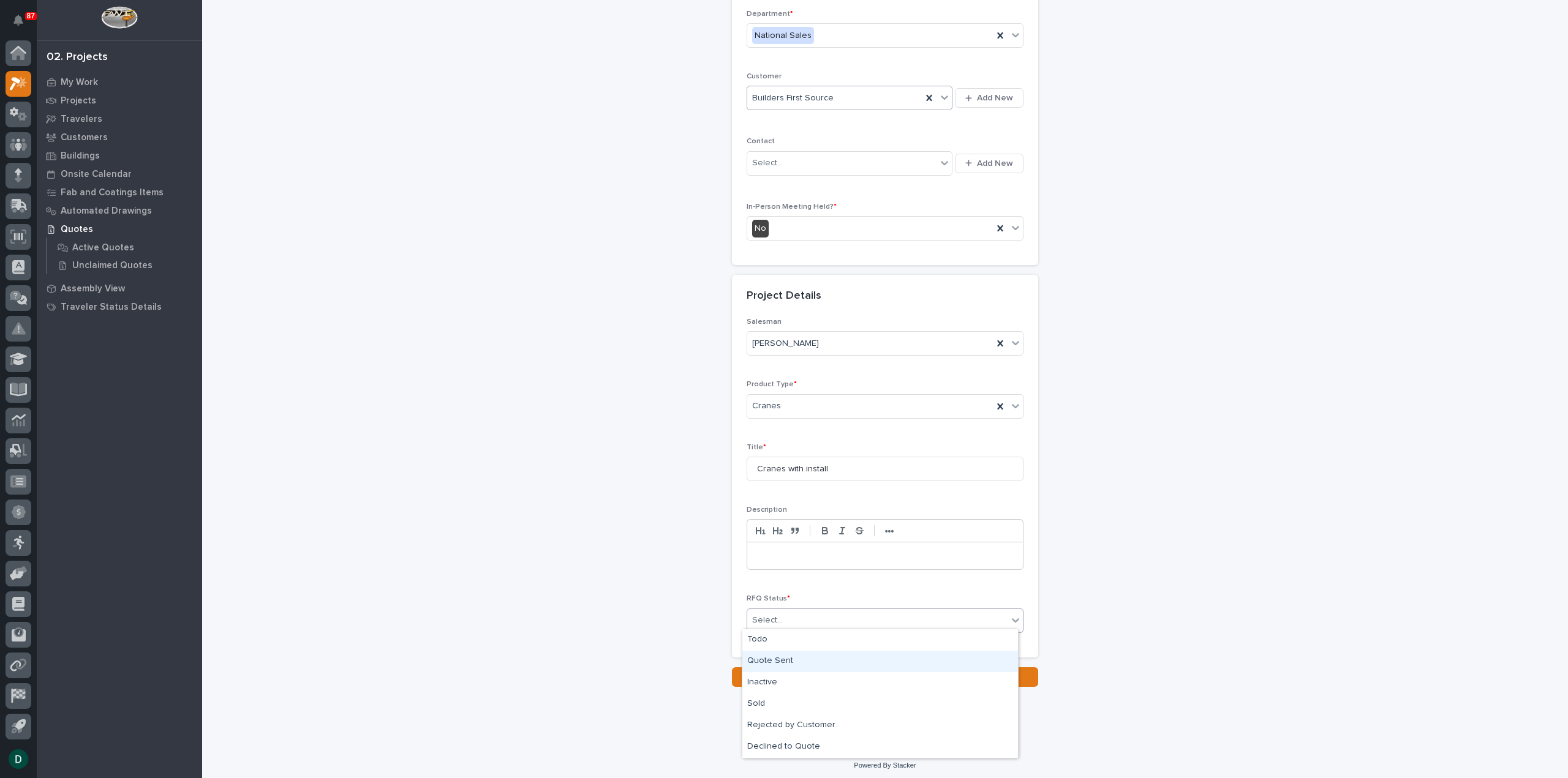
click at [905, 666] on div "Quote Sent" at bounding box center [880, 662] width 276 height 21
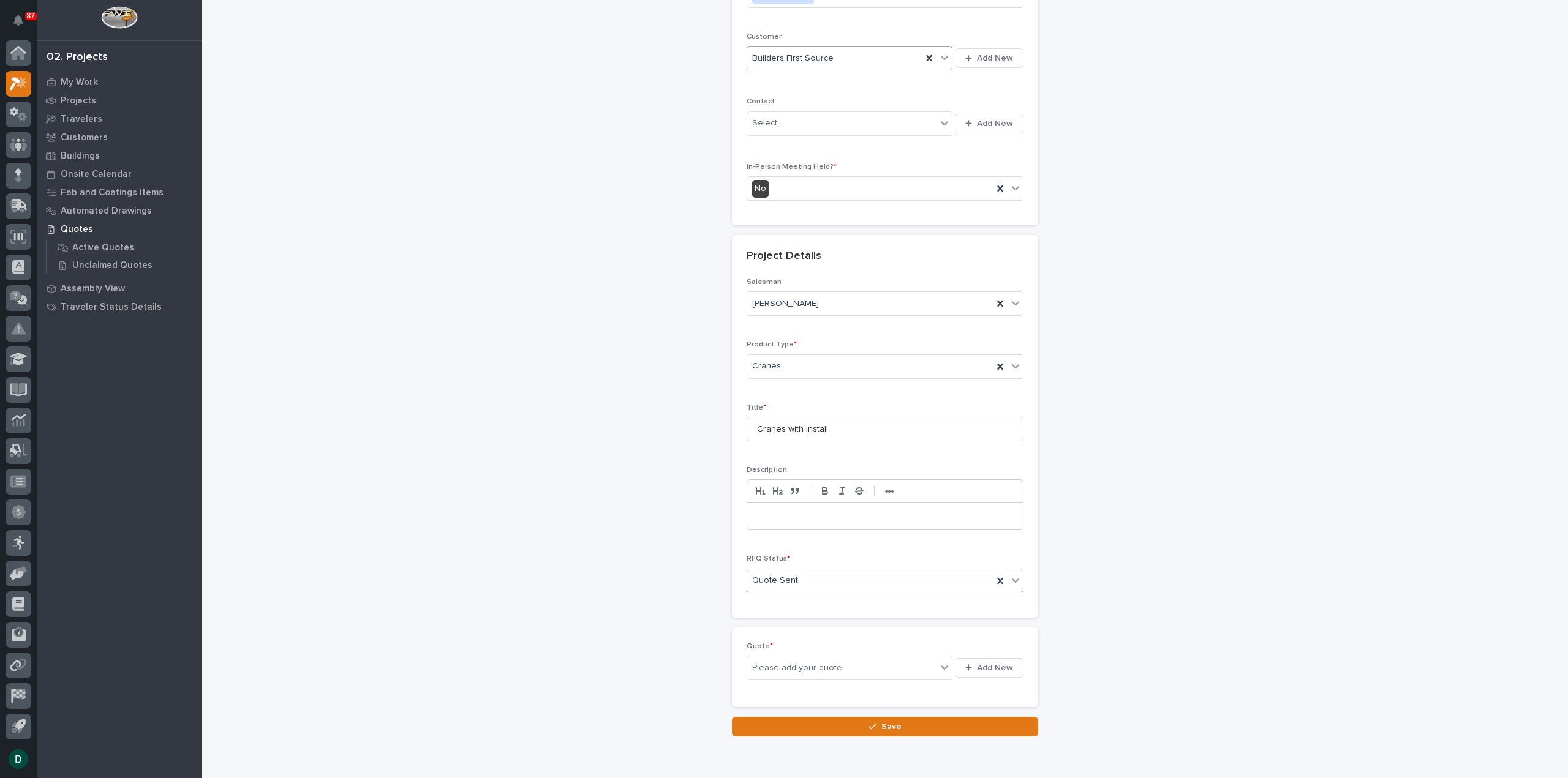
scroll to position [210, 0]
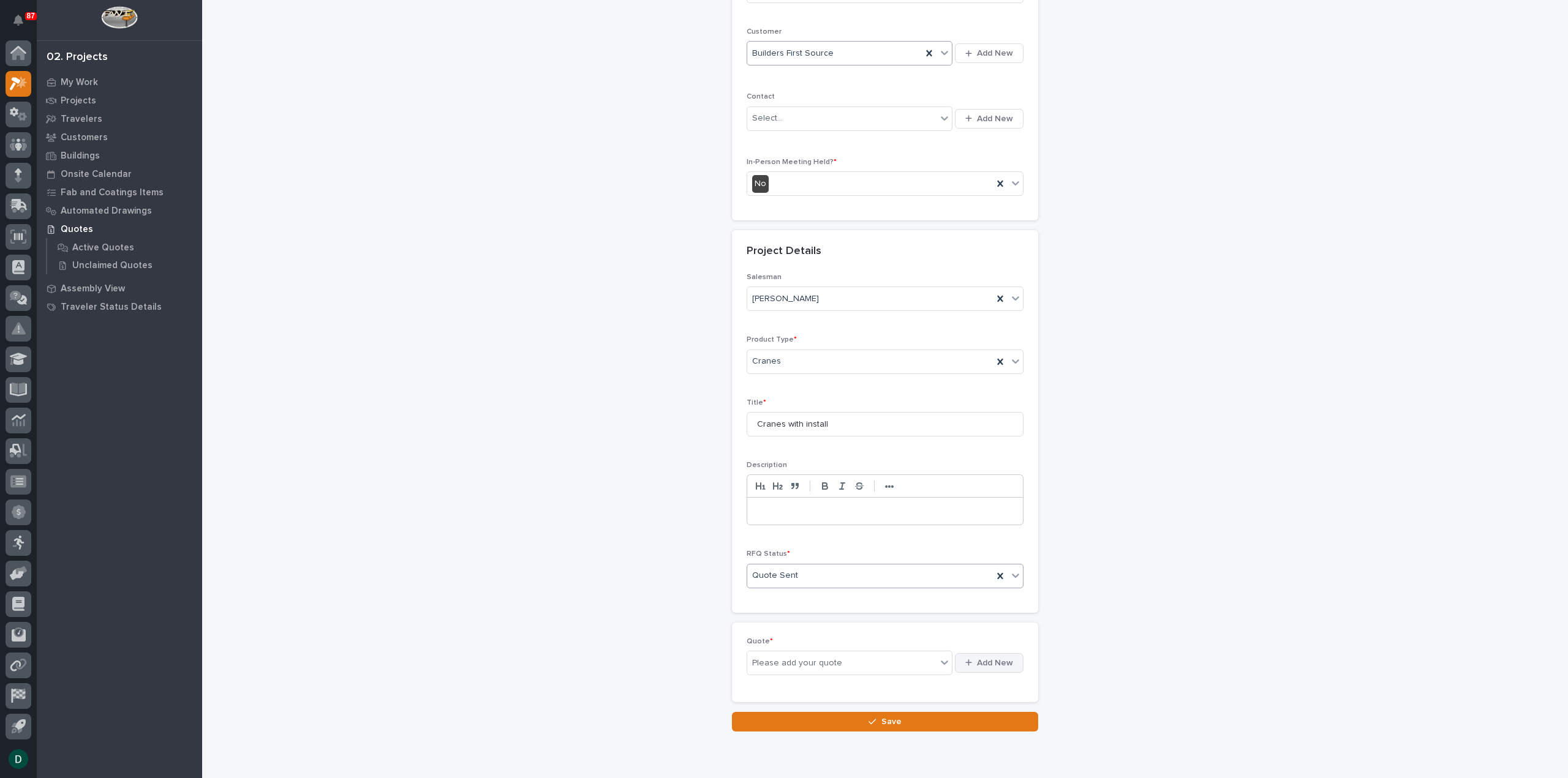
click at [981, 660] on span "Add New" at bounding box center [995, 663] width 36 height 11
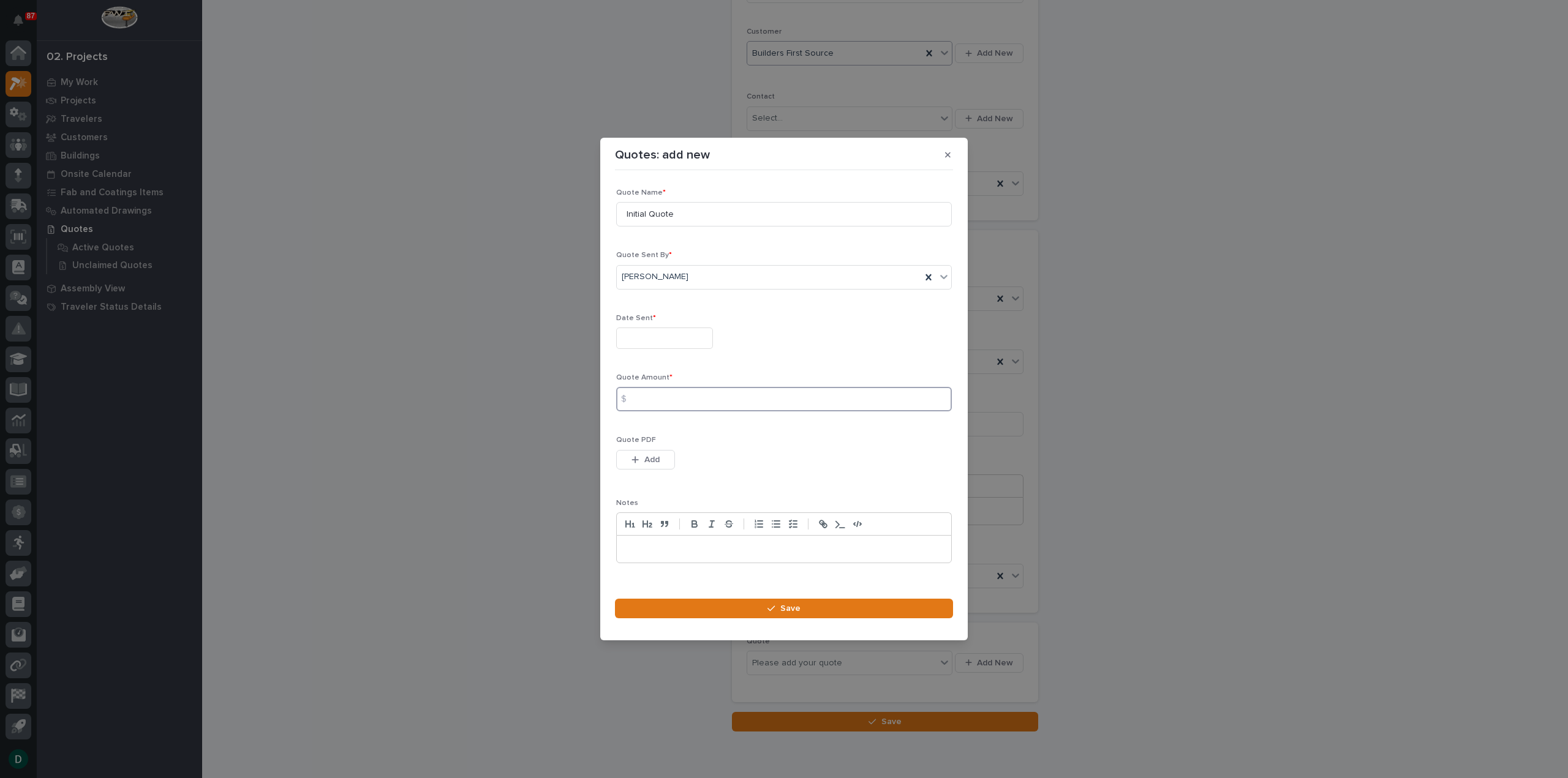
click at [710, 403] on input at bounding box center [784, 399] width 335 height 24
type input "57742"
drag, startPoint x: 696, startPoint y: 219, endPoint x: 599, endPoint y: 220, distance: 97.0
click at [599, 220] on div "Quotes: add new Loading... Saving… Loading... Saving… Loading... Saving… Quote …" at bounding box center [784, 389] width 1568 height 778
type input "Second Quote"
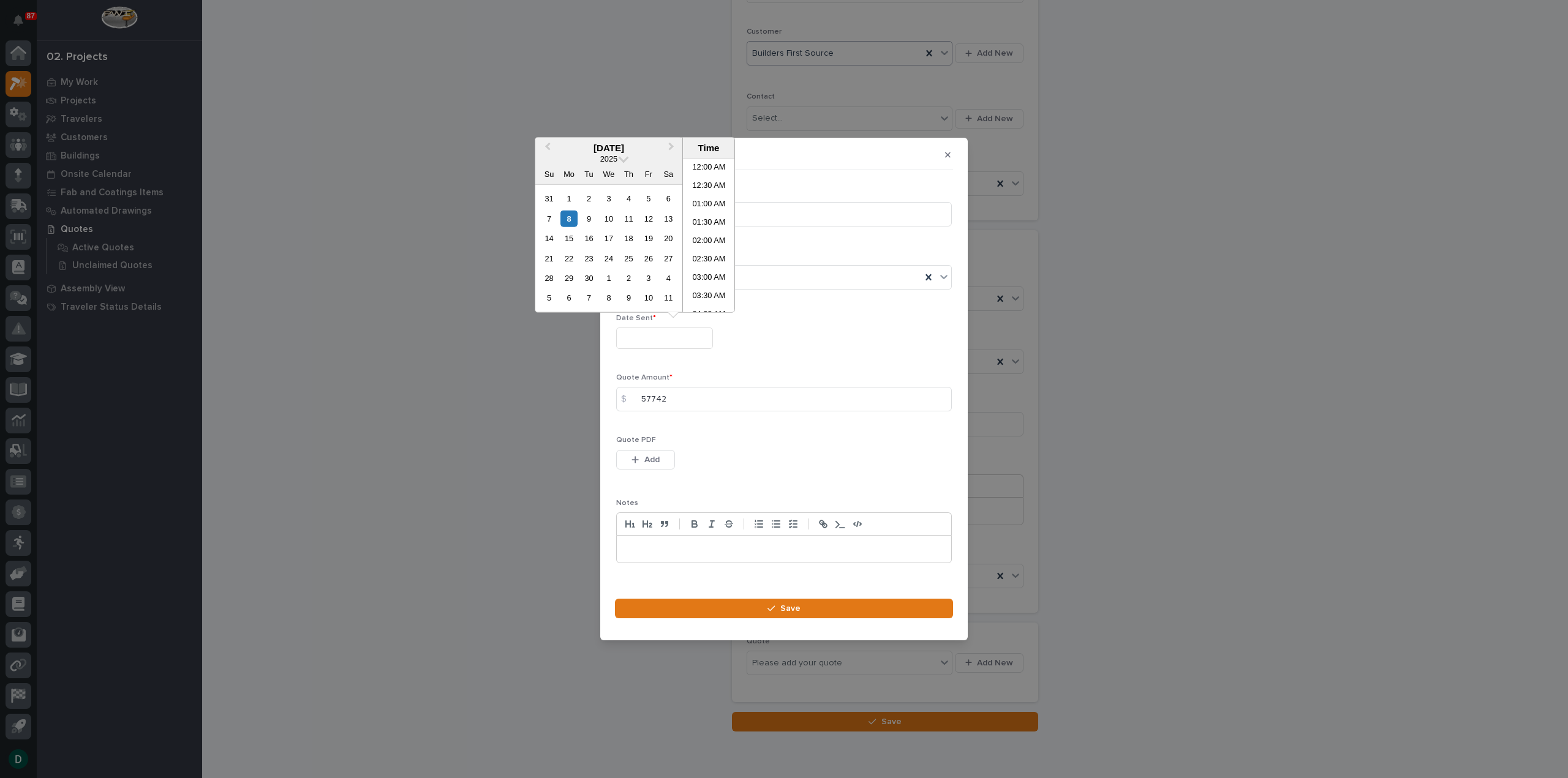
click at [699, 341] on input "text" at bounding box center [665, 338] width 97 height 21
click at [569, 217] on div "8" at bounding box center [569, 218] width 17 height 17
type input "**********"
click at [565, 214] on div "8" at bounding box center [569, 218] width 17 height 17
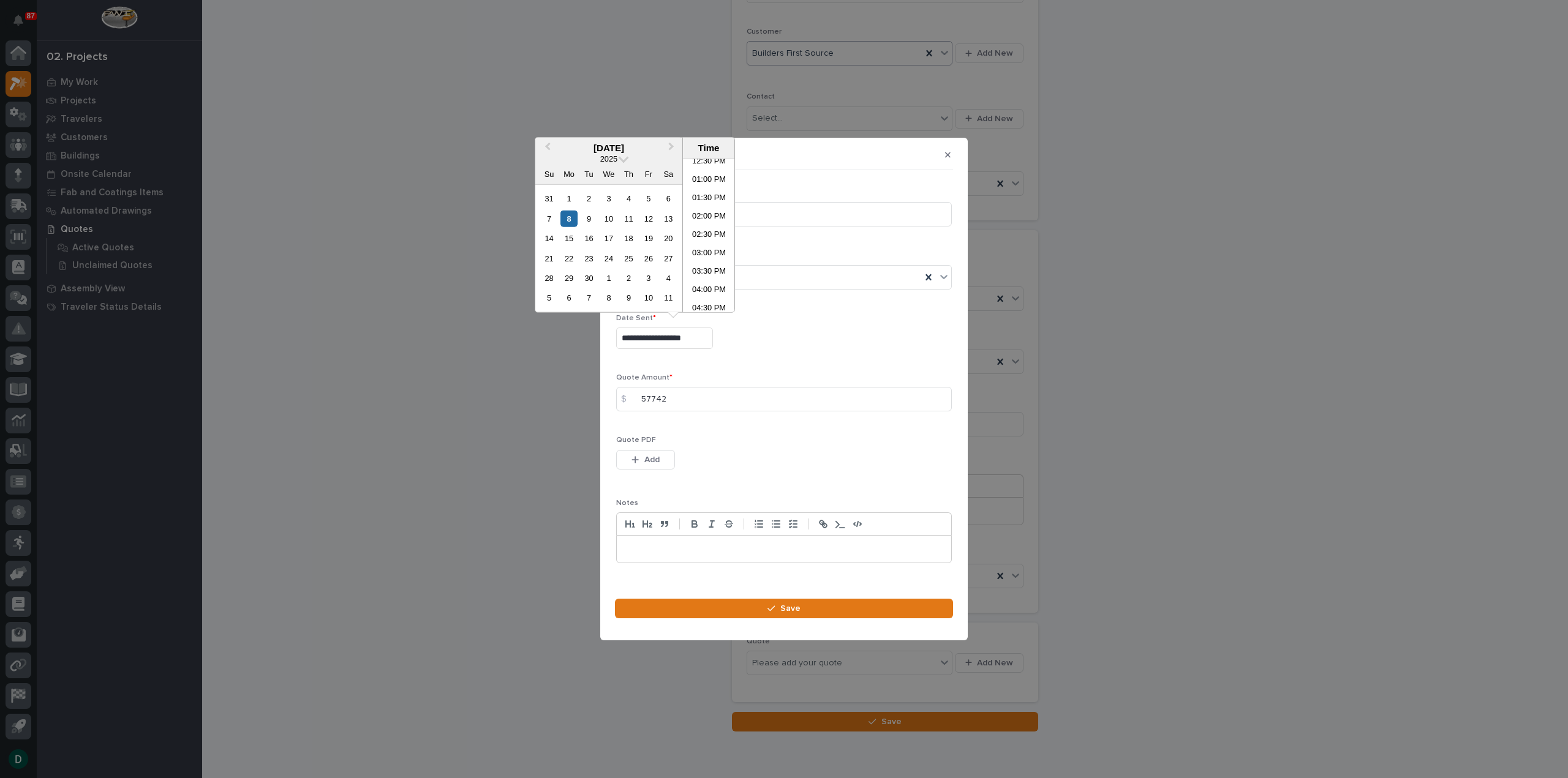
click at [720, 472] on div "This file cannot be opened Download File Add" at bounding box center [784, 462] width 335 height 24
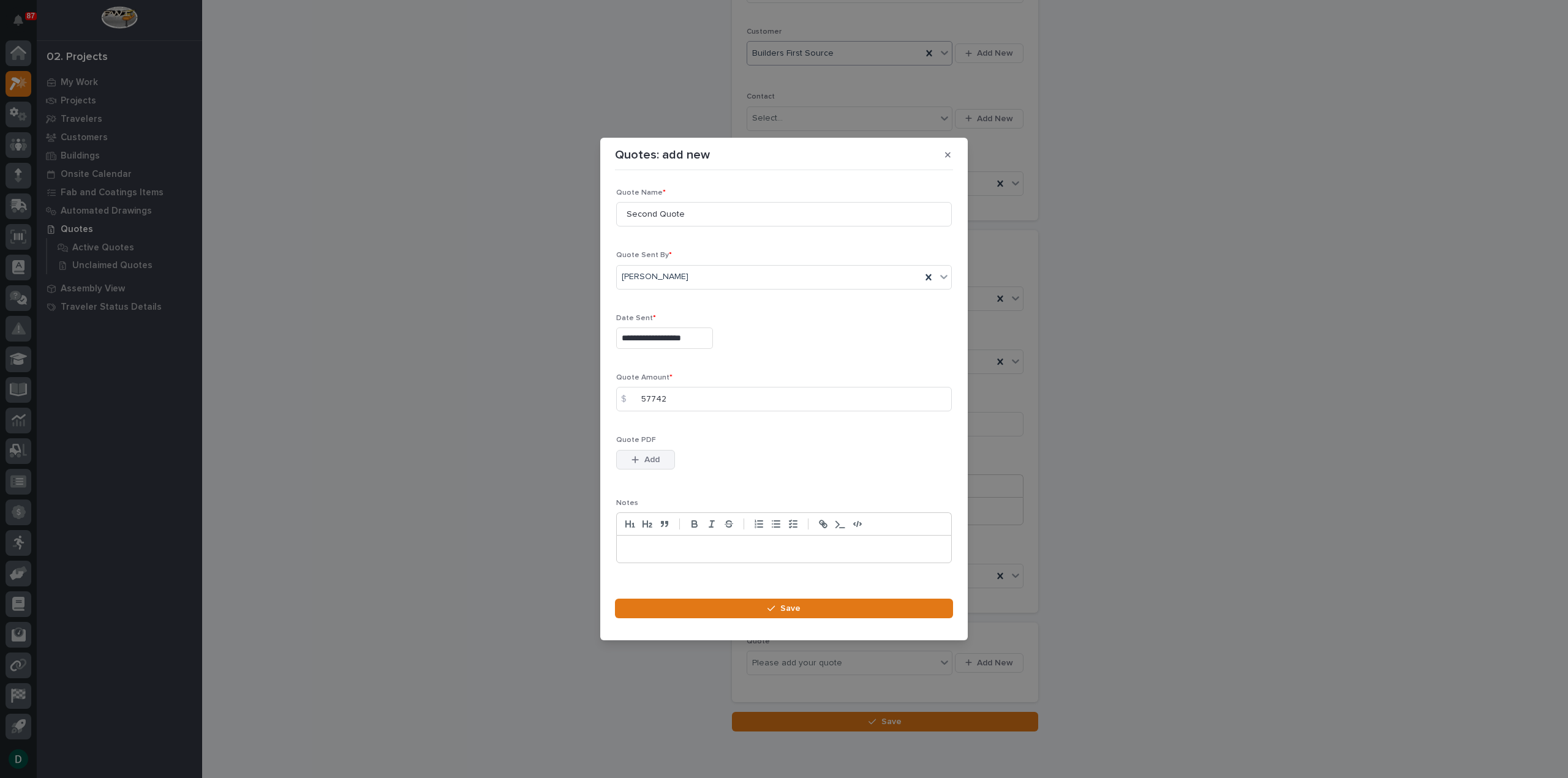
click at [657, 460] on span "Add" at bounding box center [652, 460] width 15 height 11
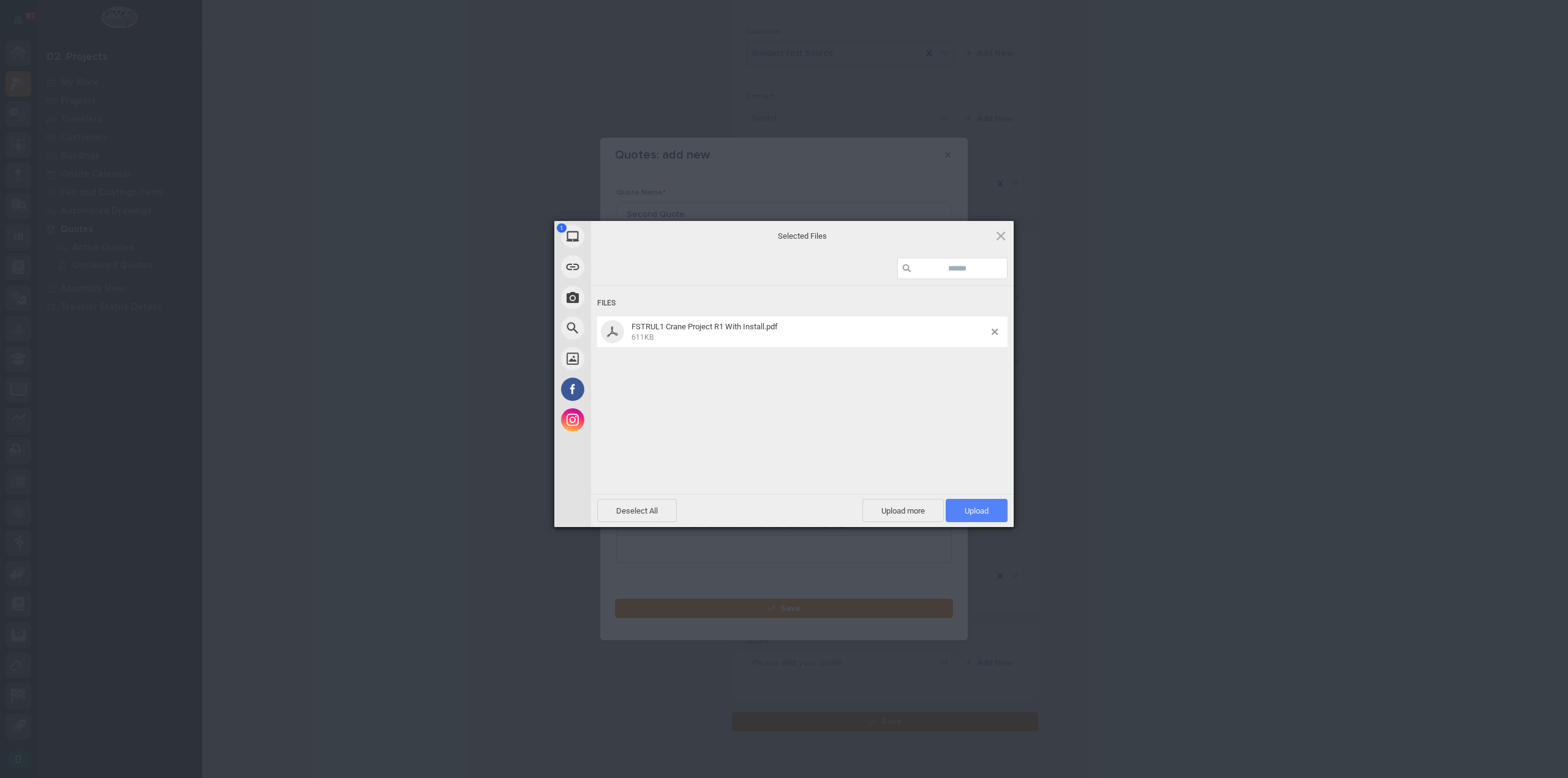
click at [994, 512] on span "Upload 1" at bounding box center [977, 511] width 62 height 24
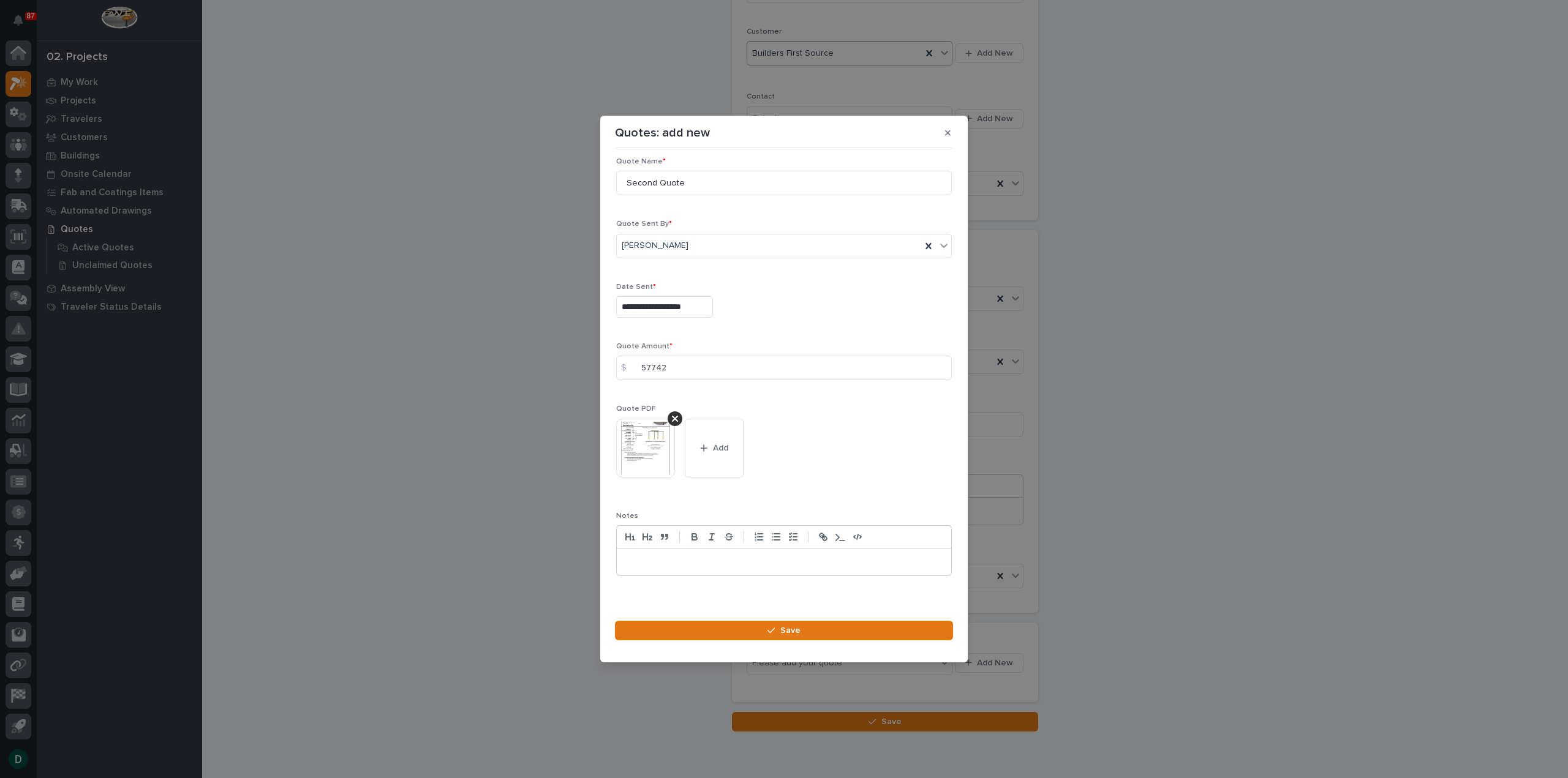
scroll to position [17, 0]
click at [690, 554] on p at bounding box center [784, 554] width 316 height 12
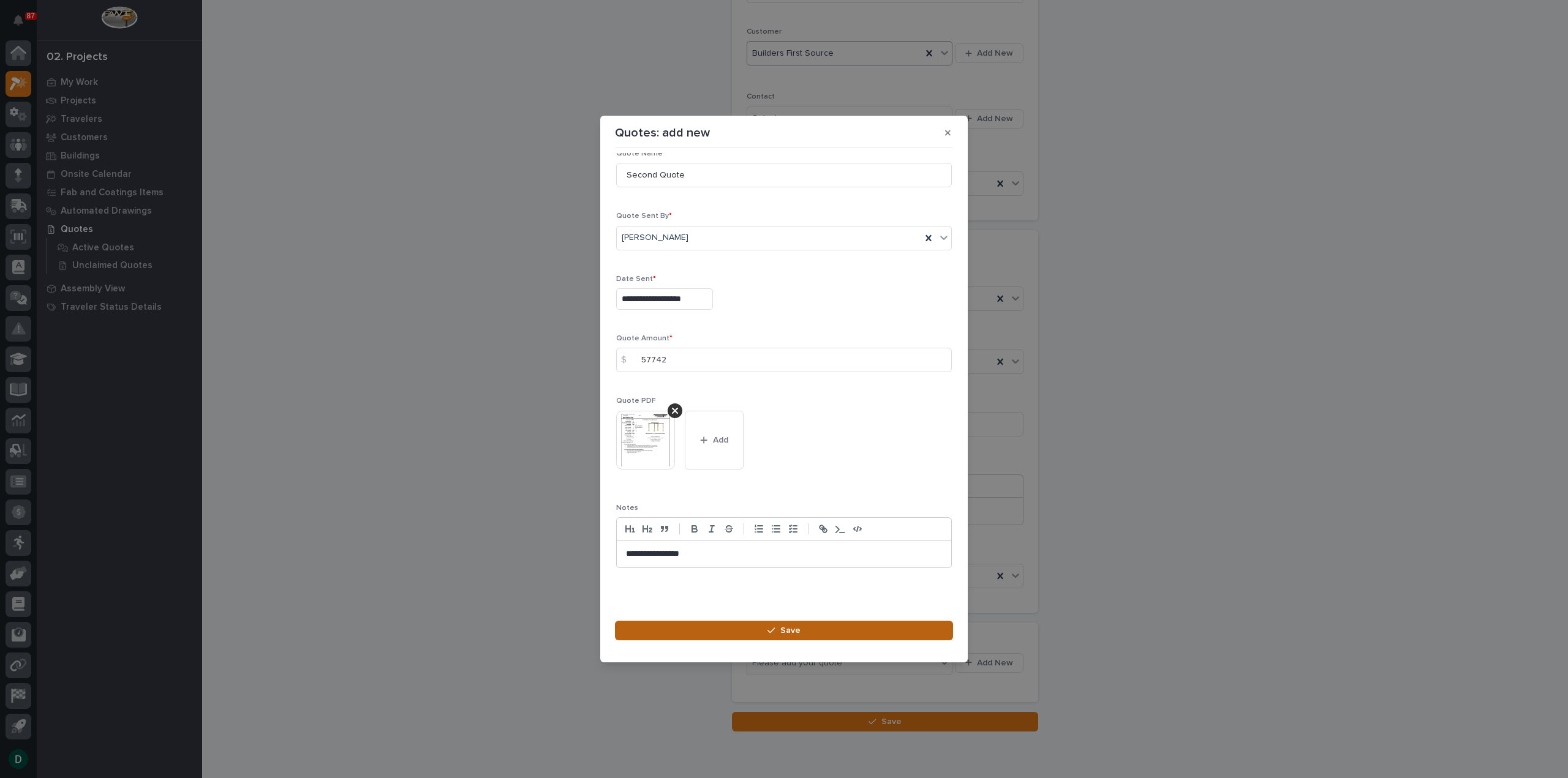
drag, startPoint x: 780, startPoint y: 626, endPoint x: 1132, endPoint y: 636, distance: 352.1
click at [782, 626] on button "Save" at bounding box center [784, 630] width 338 height 19
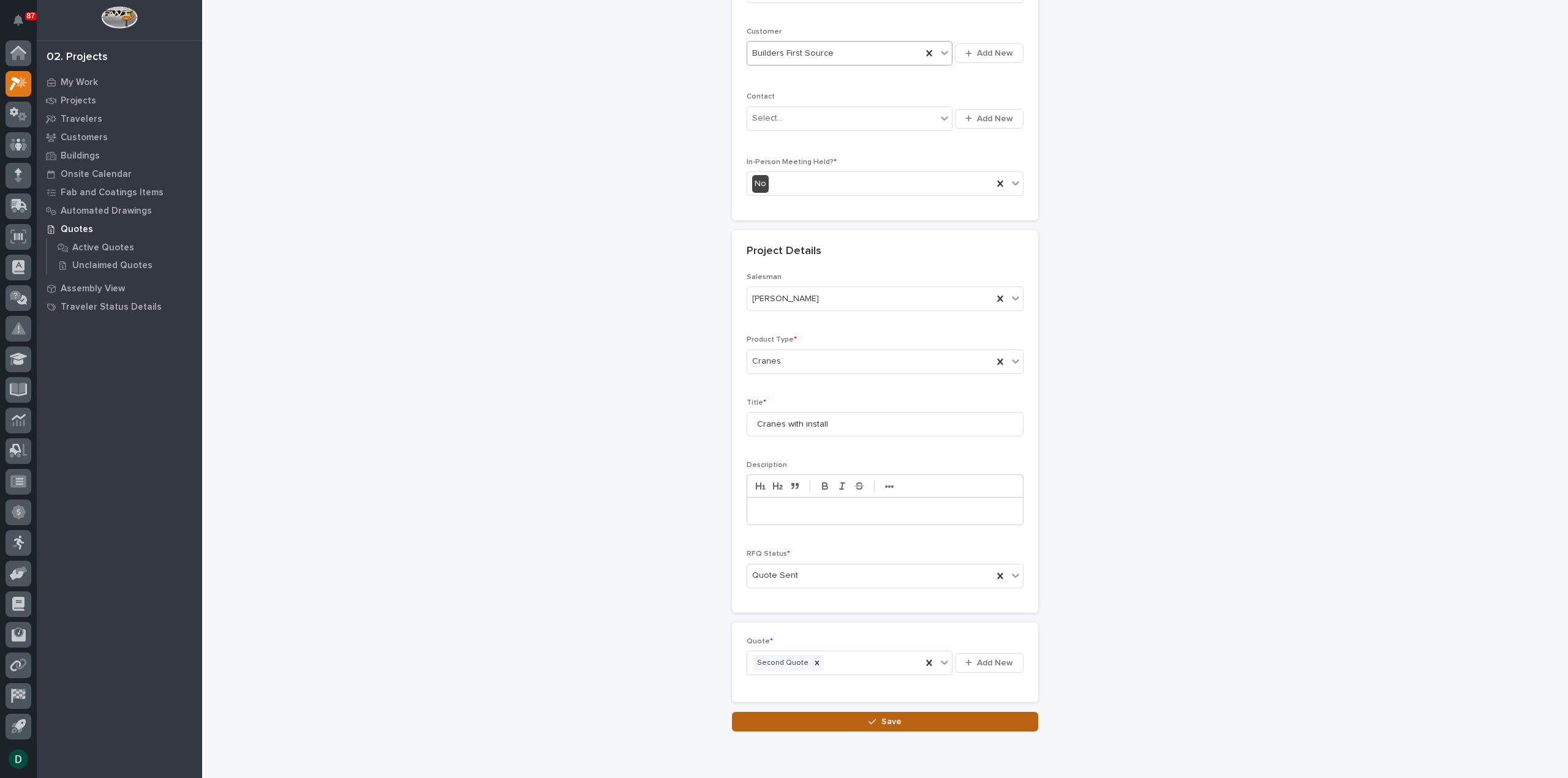
click at [913, 714] on button "Save" at bounding box center [885, 722] width 306 height 19
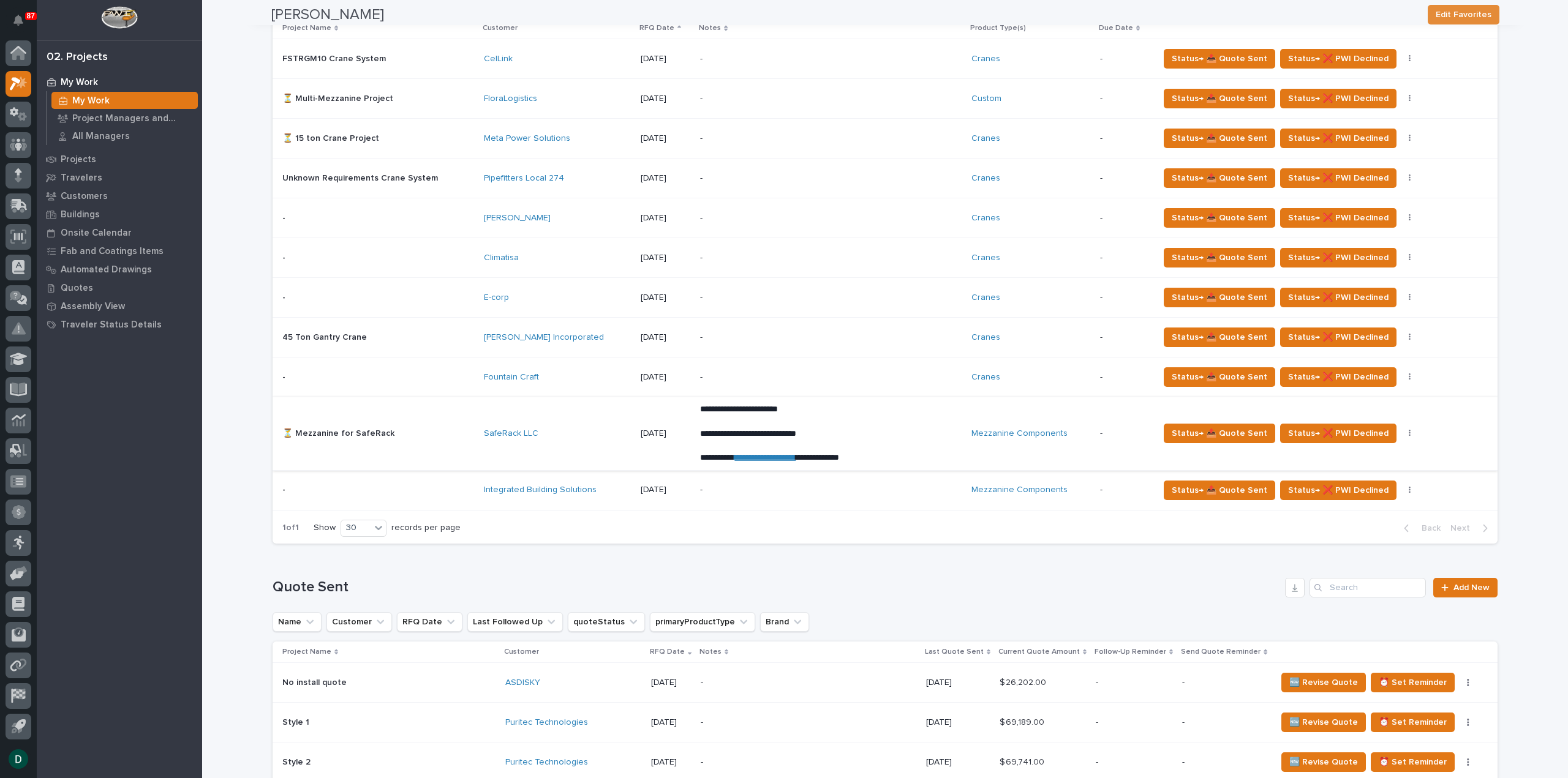
scroll to position [1102, 0]
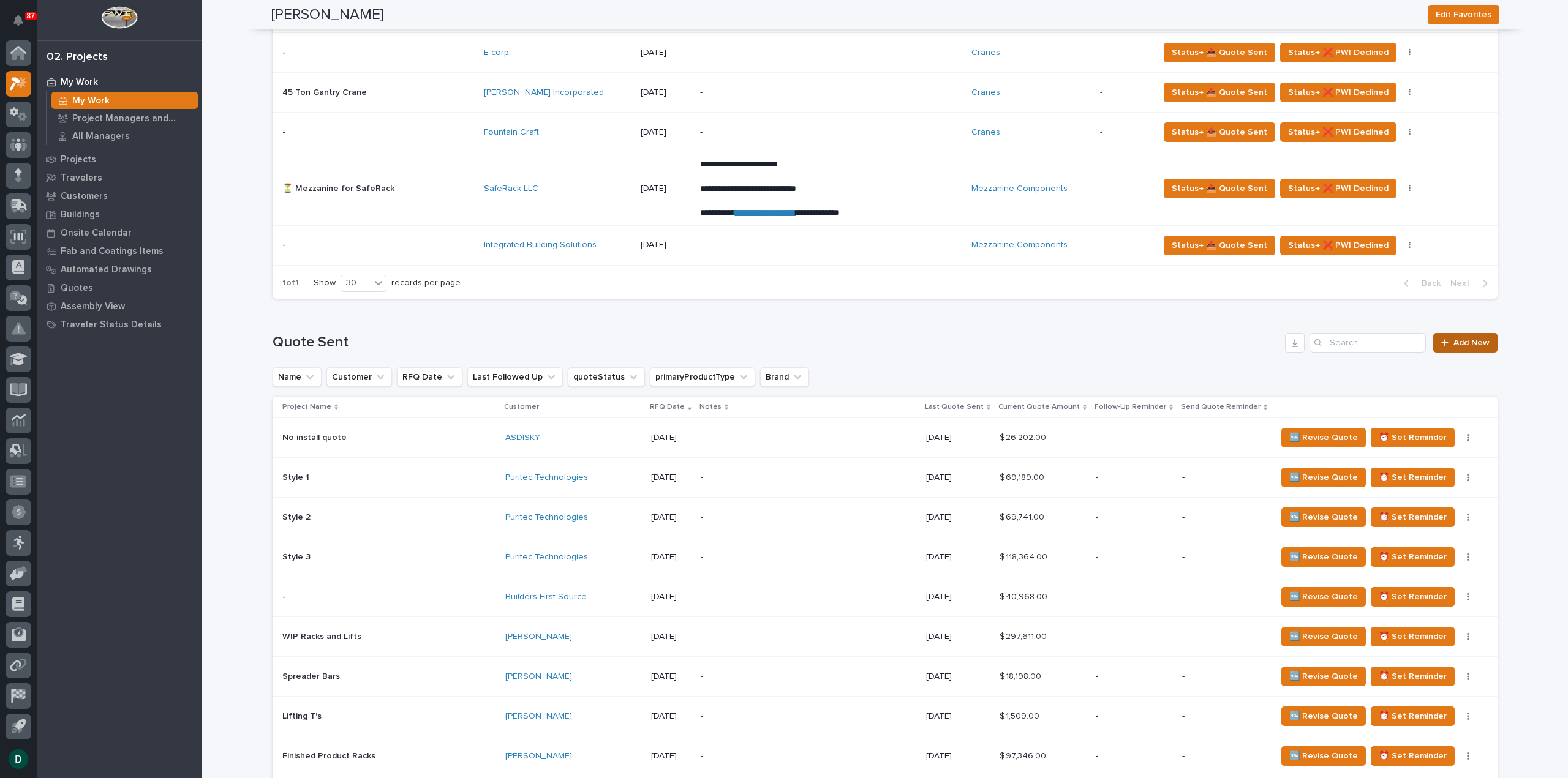
click at [1475, 339] on span "Add New" at bounding box center [1471, 343] width 36 height 9
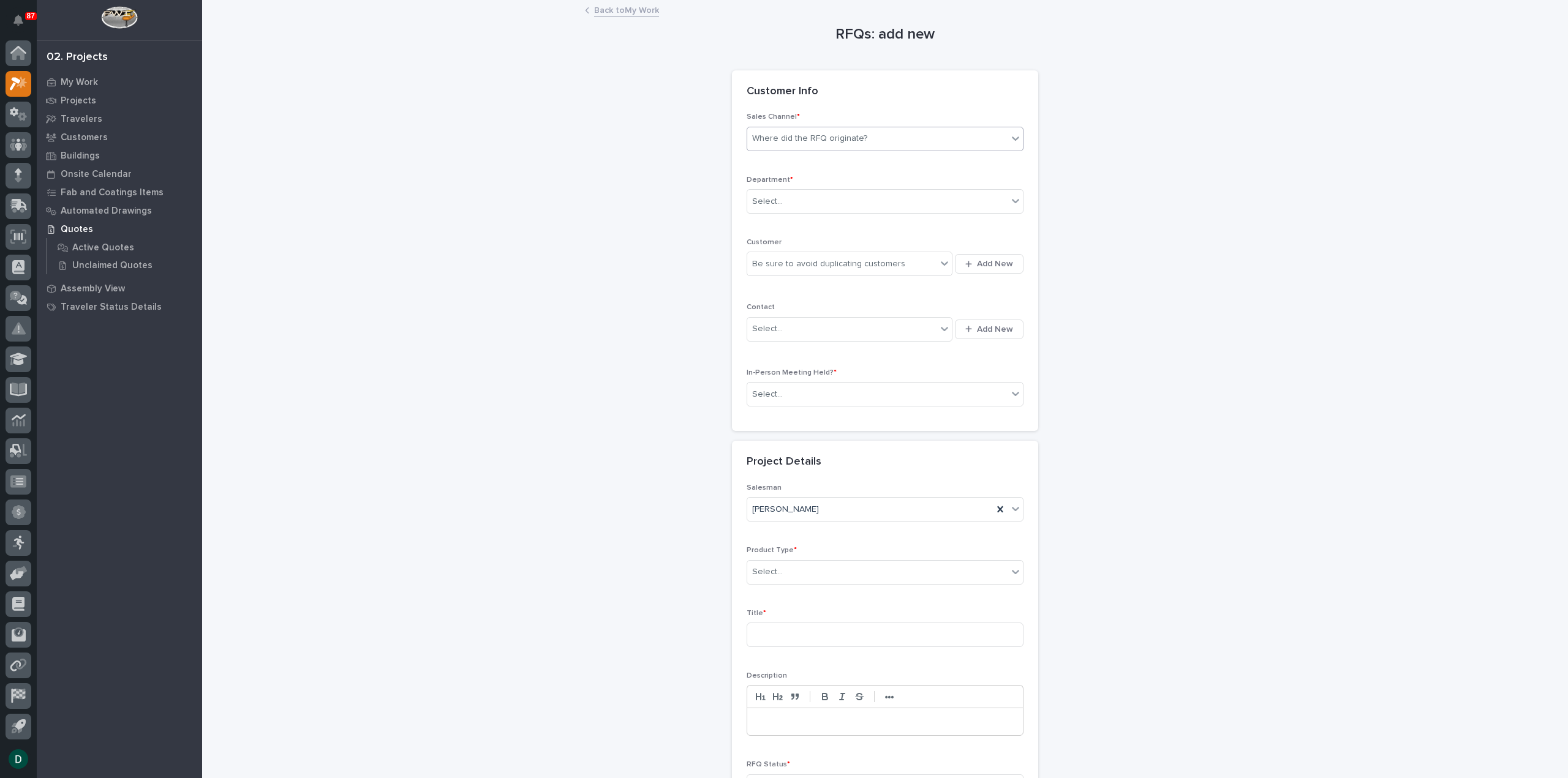
click at [868, 140] on input "text" at bounding box center [869, 138] width 1 height 10
click at [810, 181] on div "PWI" at bounding box center [880, 183] width 276 height 21
click at [803, 191] on div "Select..." at bounding box center [877, 202] width 260 height 20
click at [798, 227] on span "National Sales" at bounding box center [778, 223] width 62 height 13
click at [791, 265] on div "Be sure to avoid duplicating customers" at bounding box center [829, 264] width 153 height 13
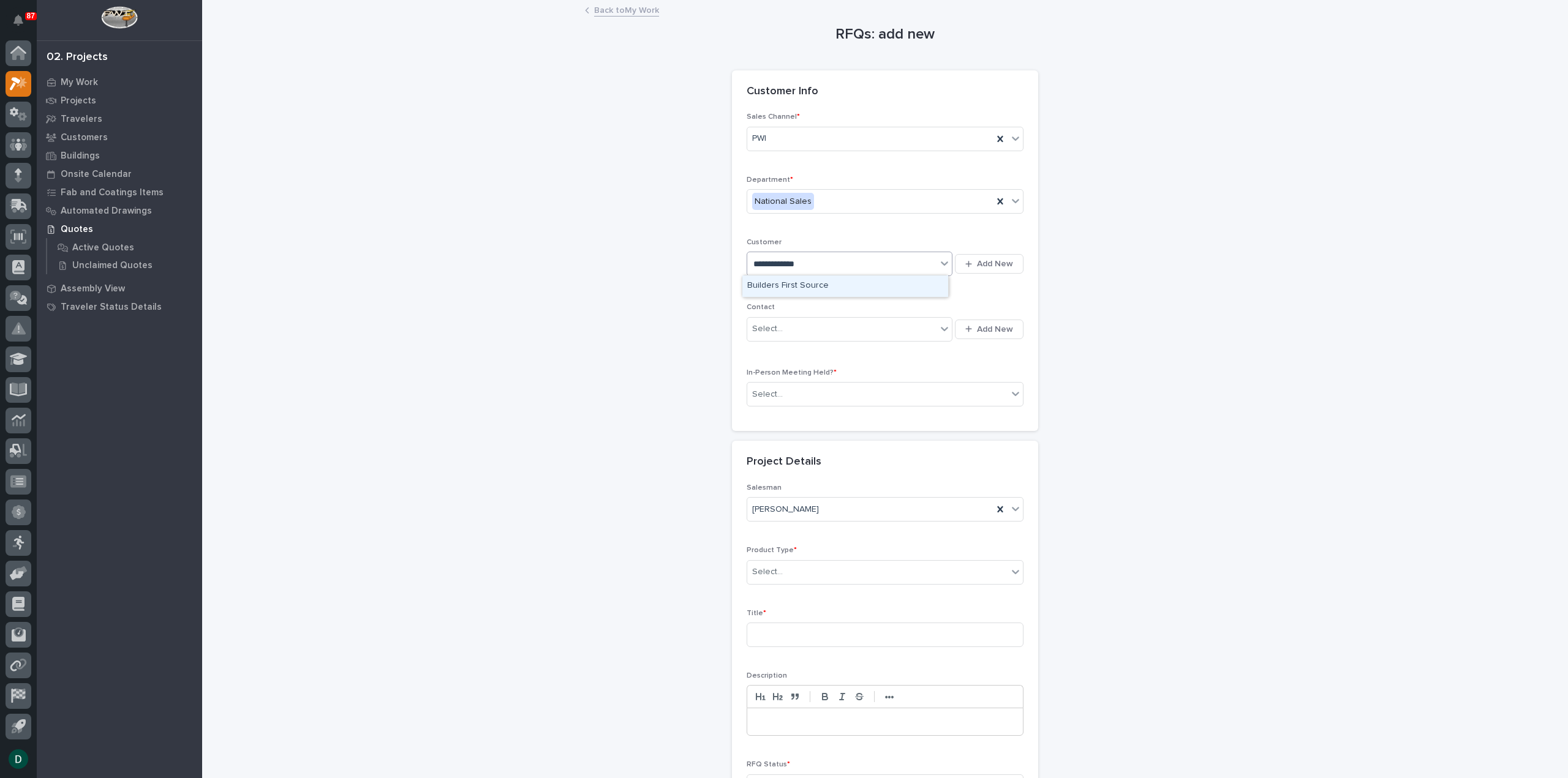
type input "**********"
click at [819, 282] on div "Builders First Source" at bounding box center [845, 286] width 206 height 21
click at [818, 331] on div "Select..." at bounding box center [842, 329] width 190 height 20
click at [795, 299] on div "Sales Channel * PWI Department * National Sales Customer Builders First Source …" at bounding box center [885, 265] width 277 height 304
click at [819, 391] on div "Select..." at bounding box center [877, 394] width 260 height 20
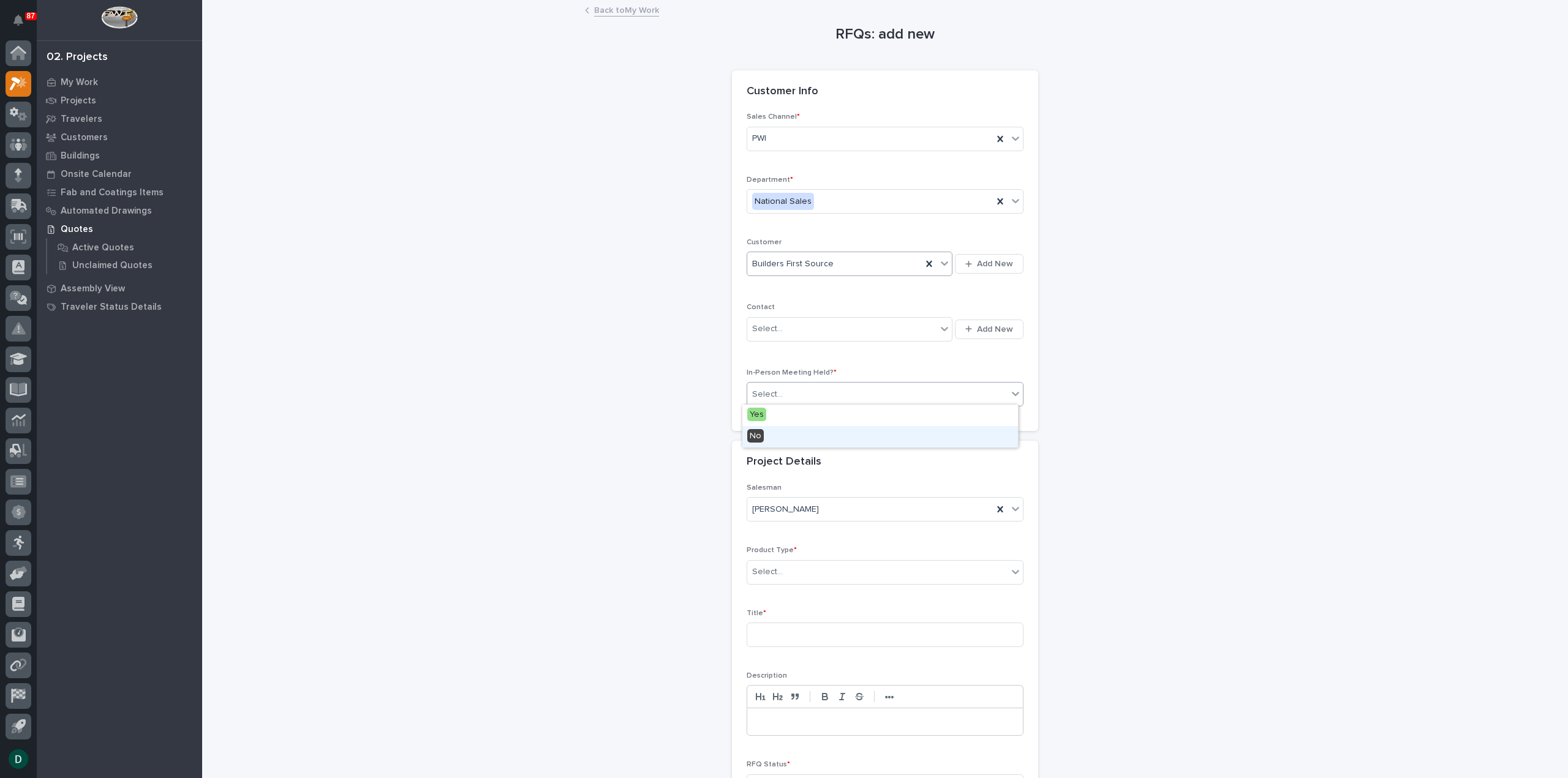
click at [798, 433] on div "No" at bounding box center [880, 437] width 276 height 21
click at [804, 572] on div "Select..." at bounding box center [877, 572] width 260 height 20
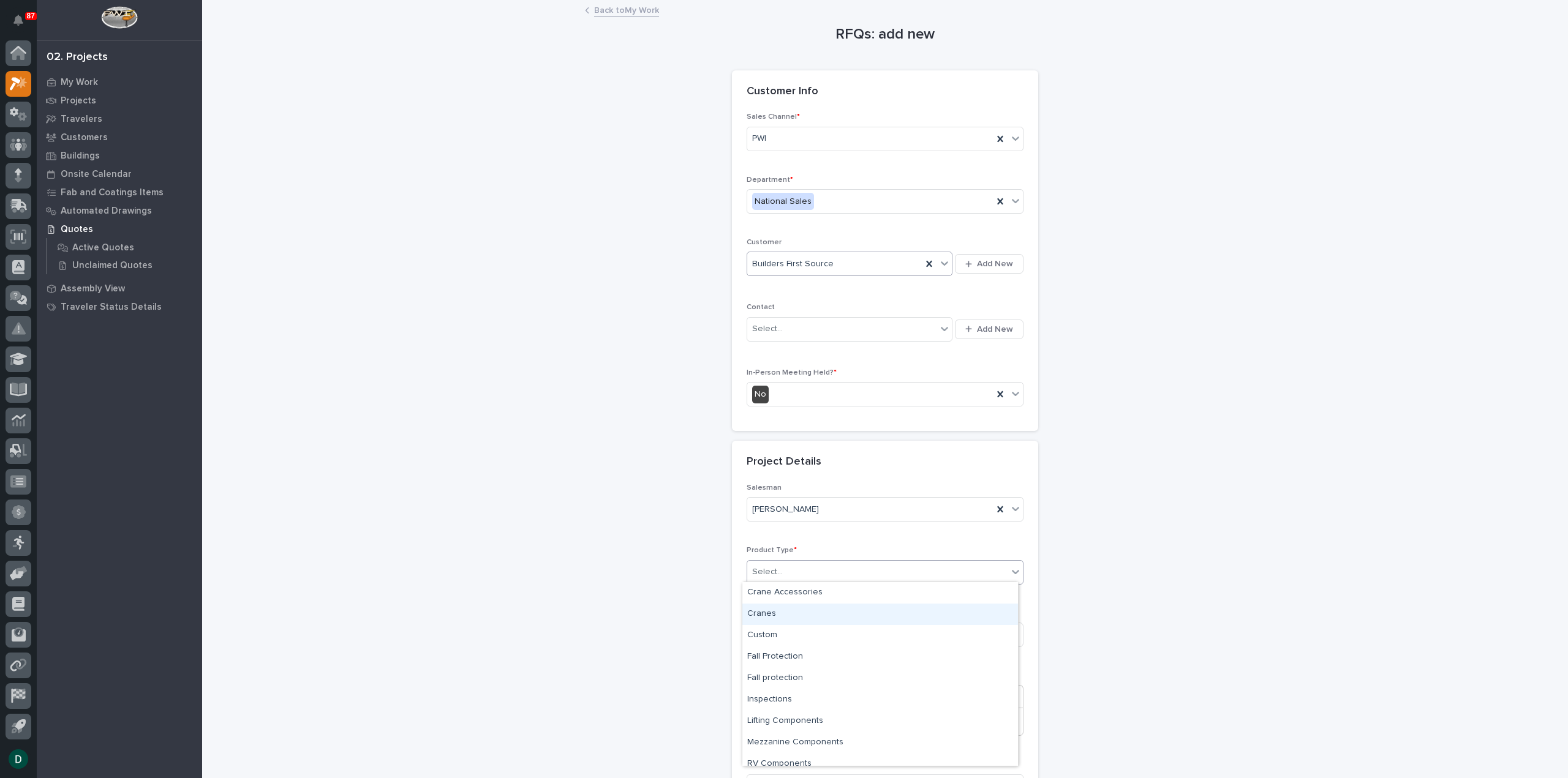
click at [801, 615] on div "Cranes" at bounding box center [880, 614] width 276 height 21
click at [795, 634] on input at bounding box center [885, 635] width 277 height 24
type input "c"
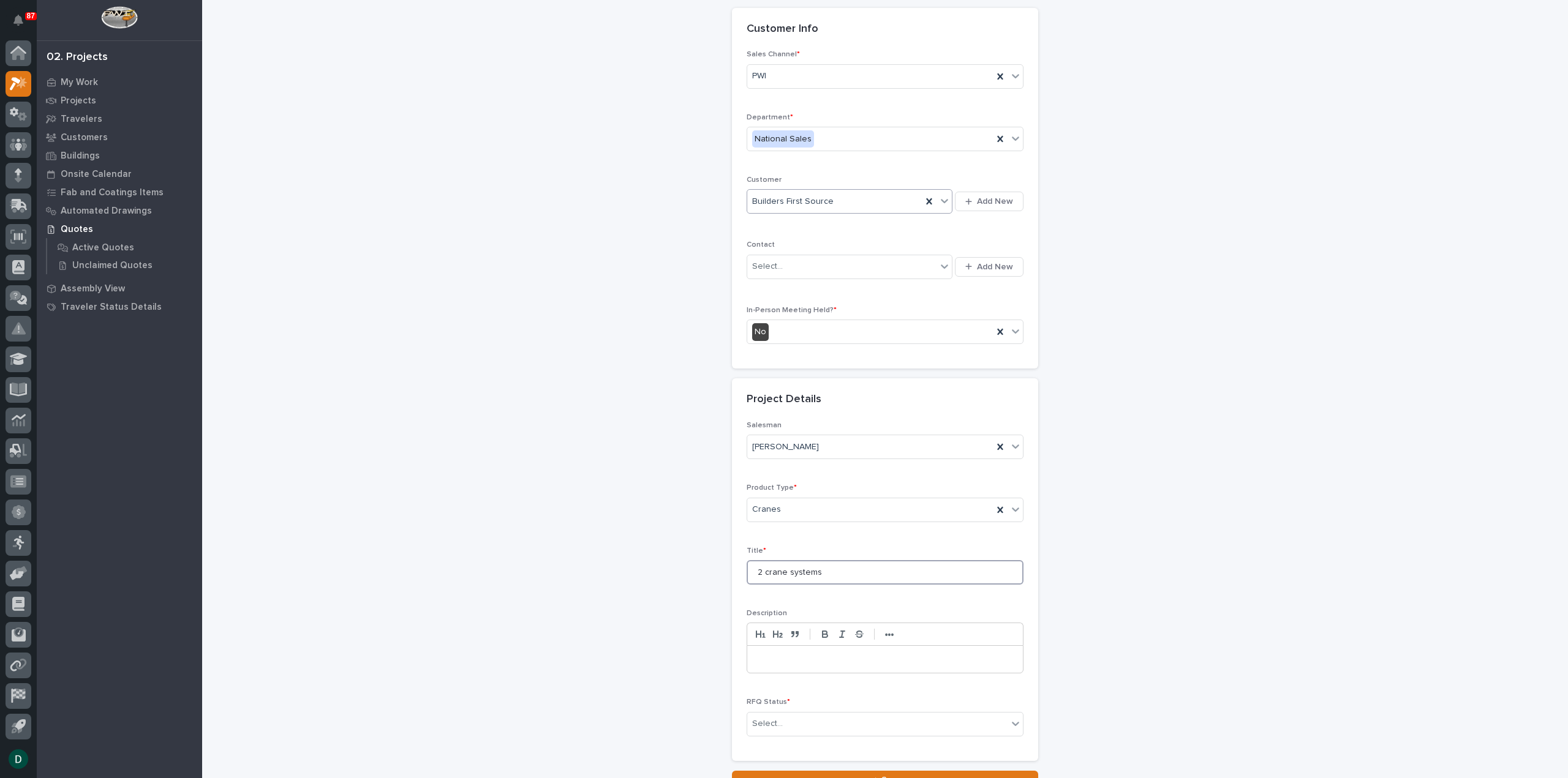
scroll to position [166, 0]
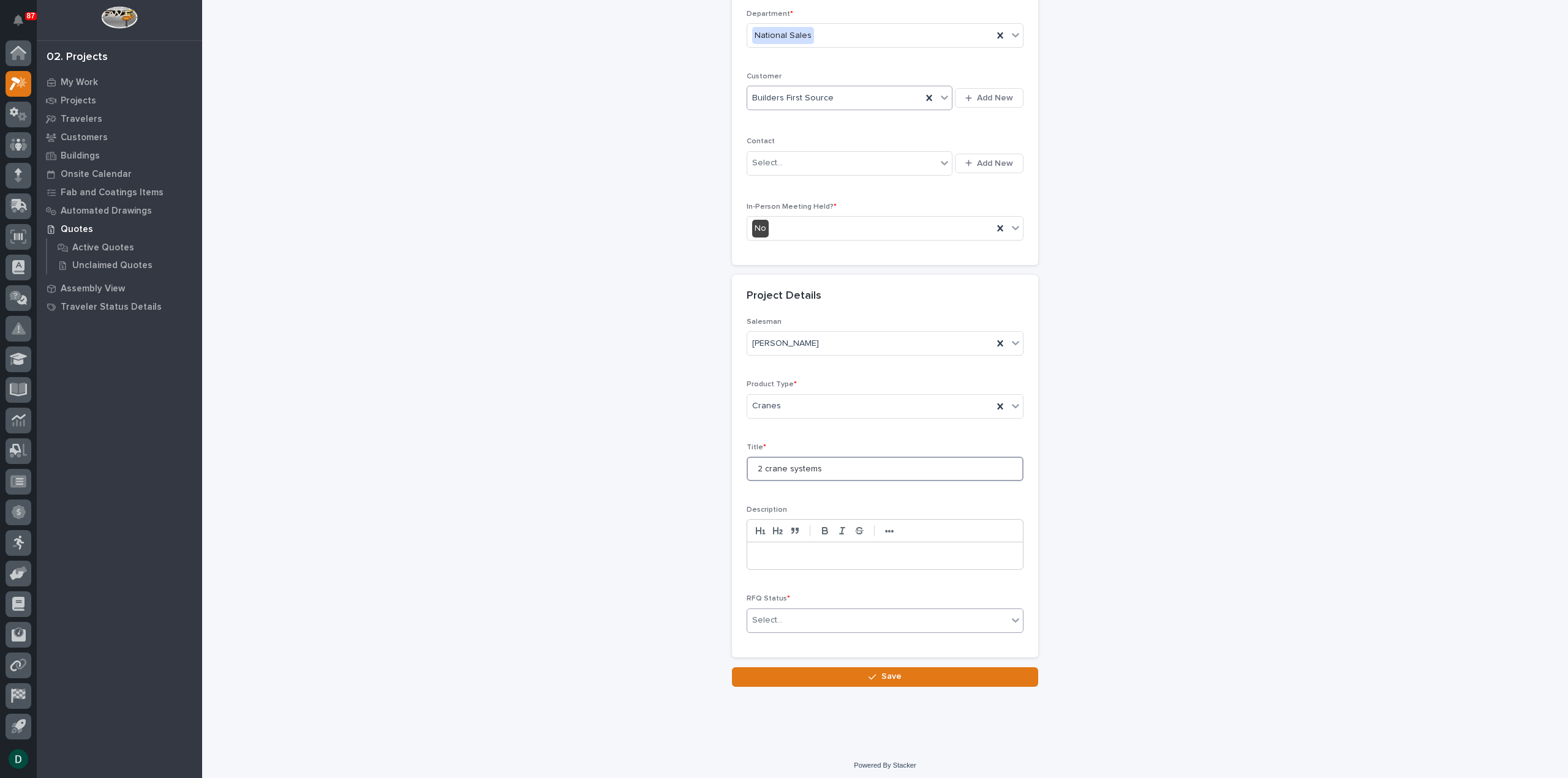
type input "2 crane systems"
click at [987, 615] on div "Select..." at bounding box center [877, 620] width 260 height 20
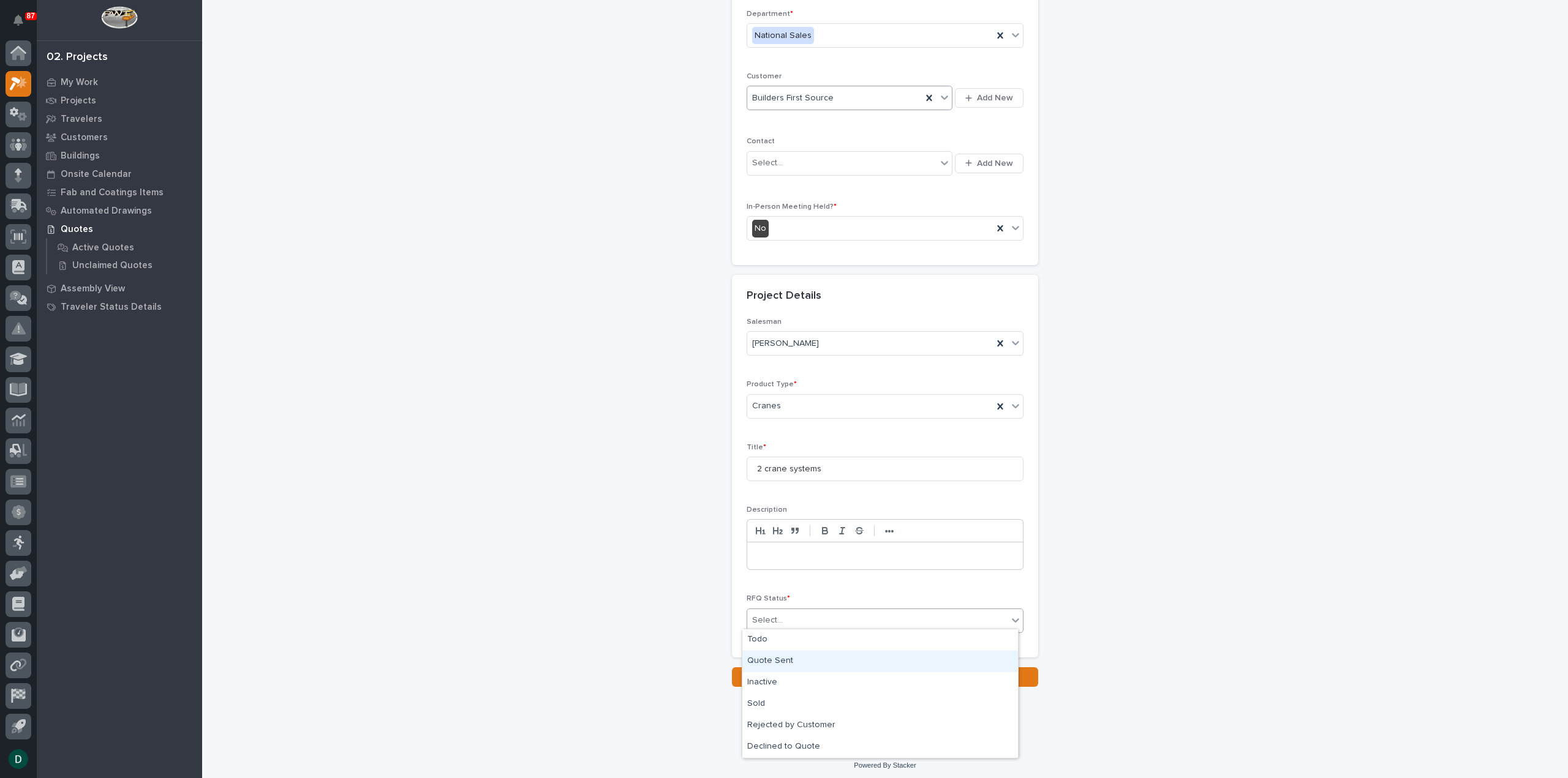
click at [811, 657] on div "Quote Sent" at bounding box center [880, 662] width 276 height 21
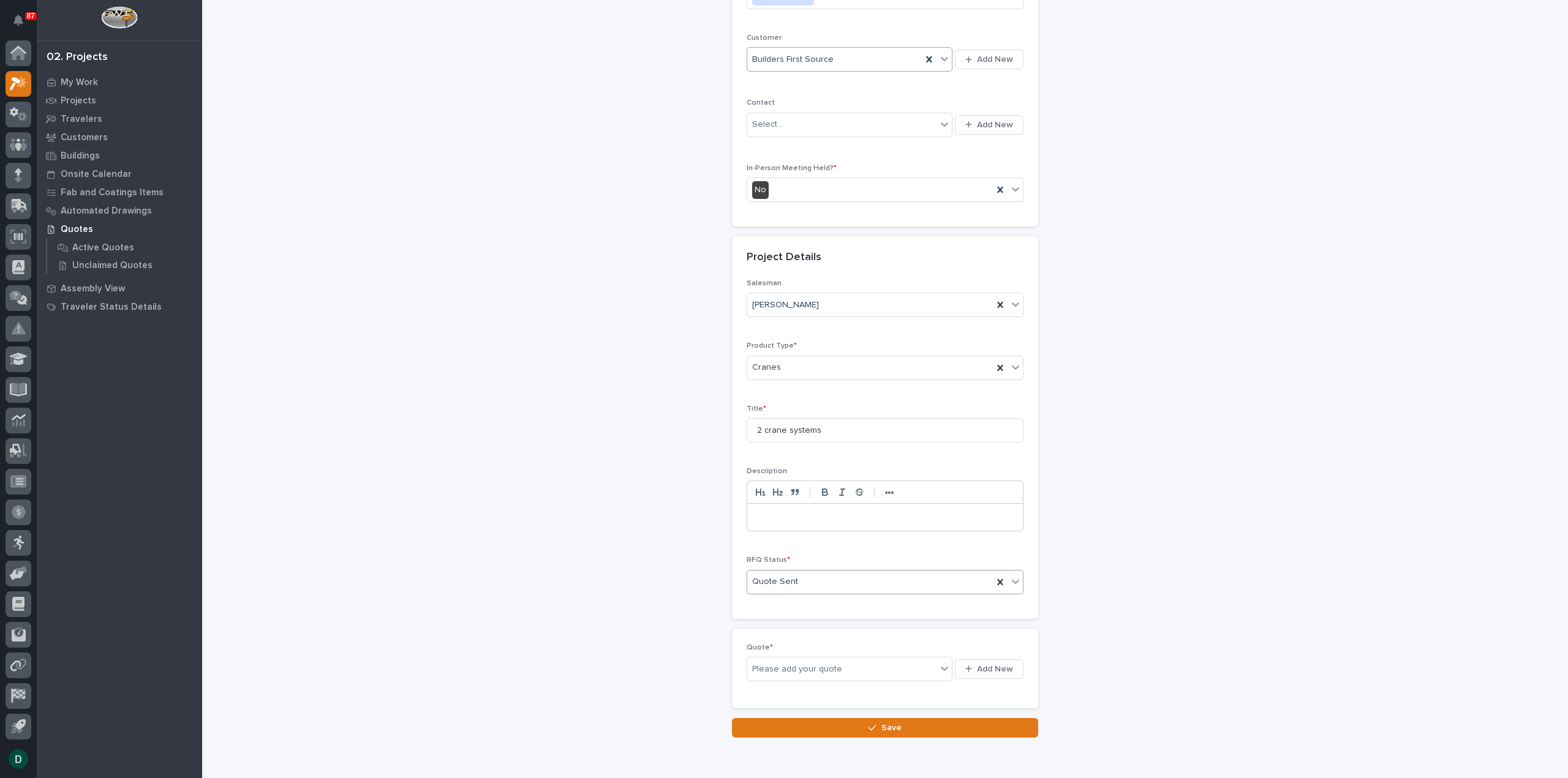
scroll to position [210, 0]
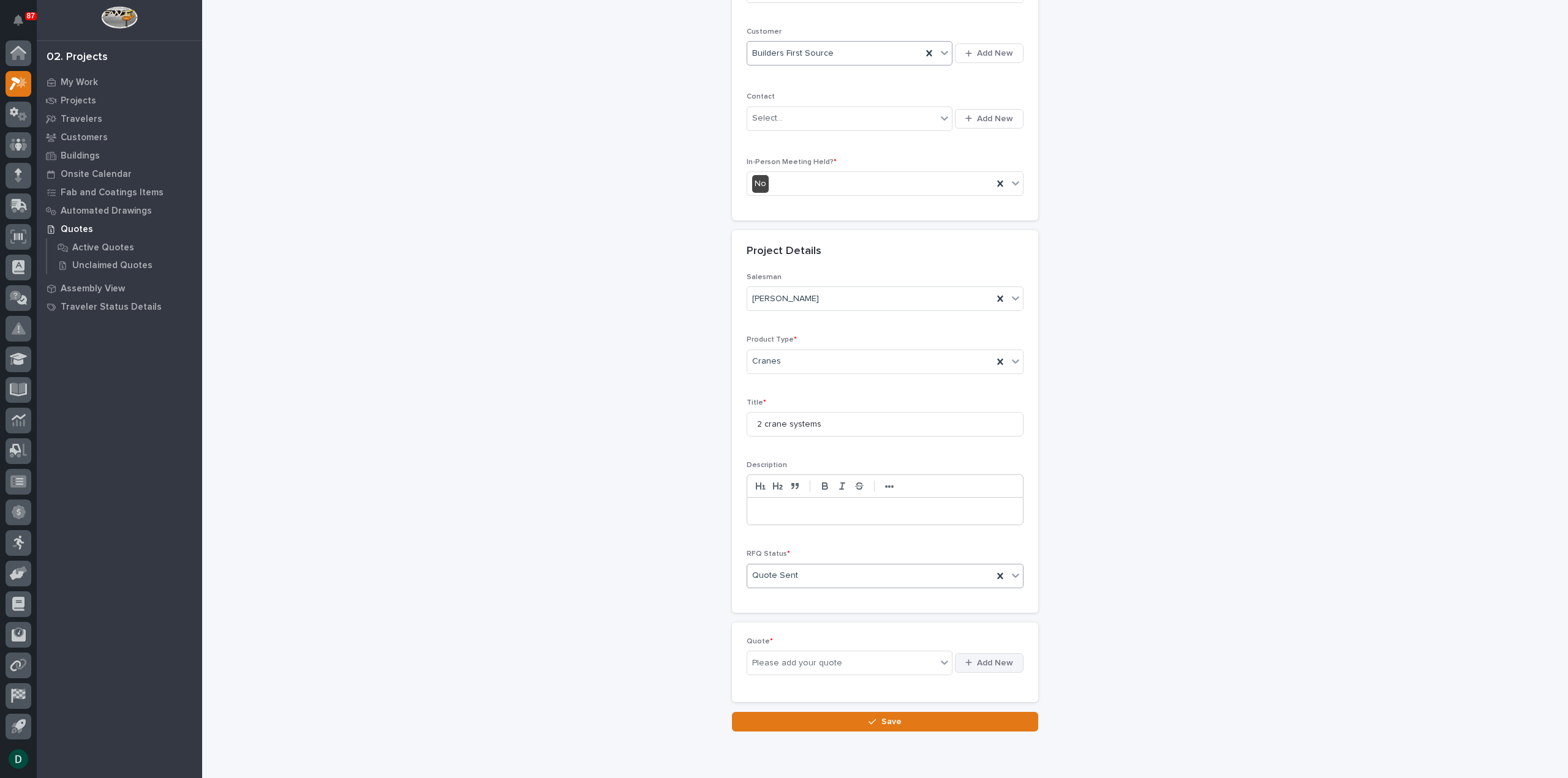
click at [1003, 658] on span "Add New" at bounding box center [995, 663] width 36 height 11
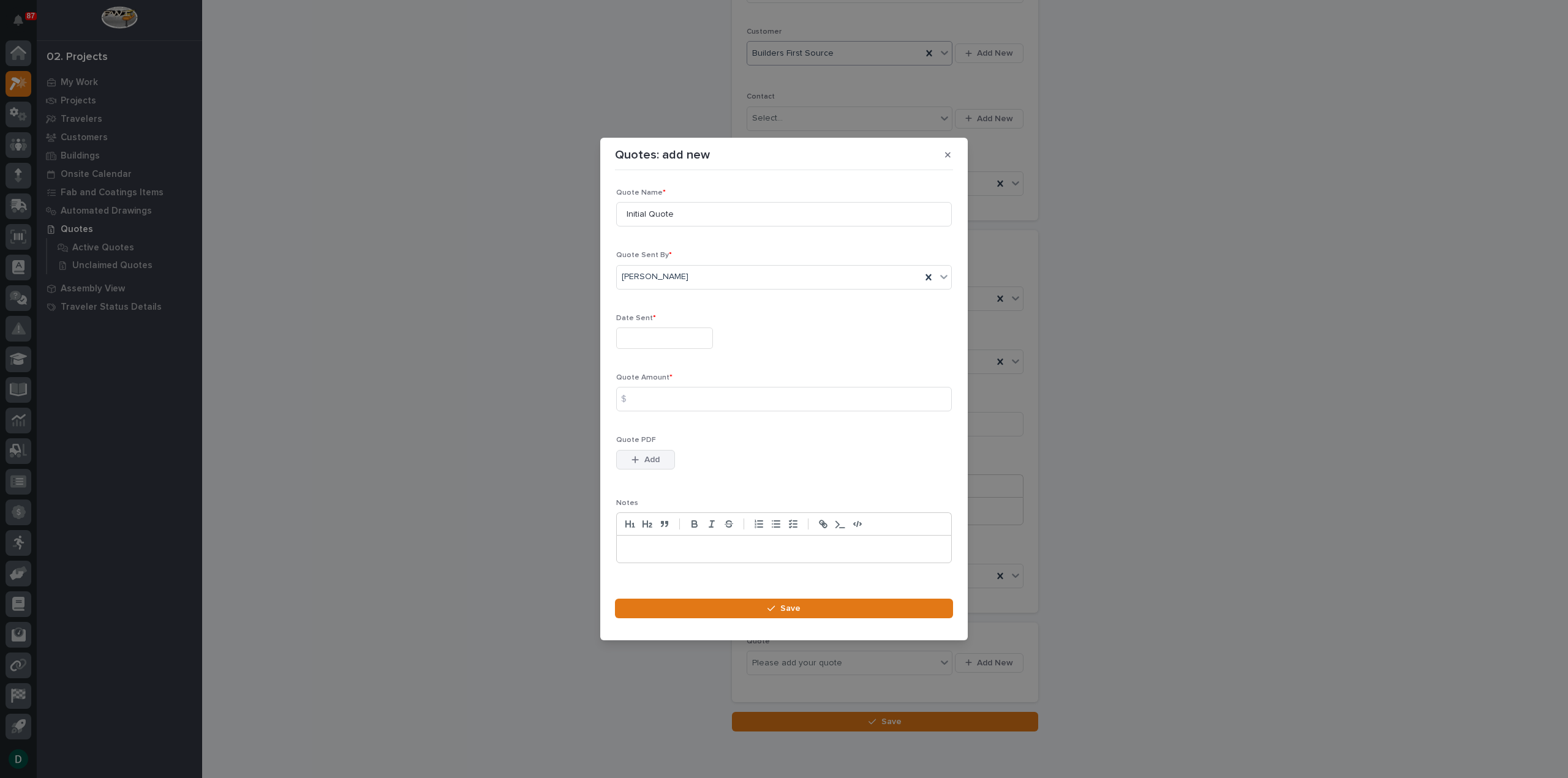
click at [645, 464] on span "Add" at bounding box center [652, 460] width 15 height 11
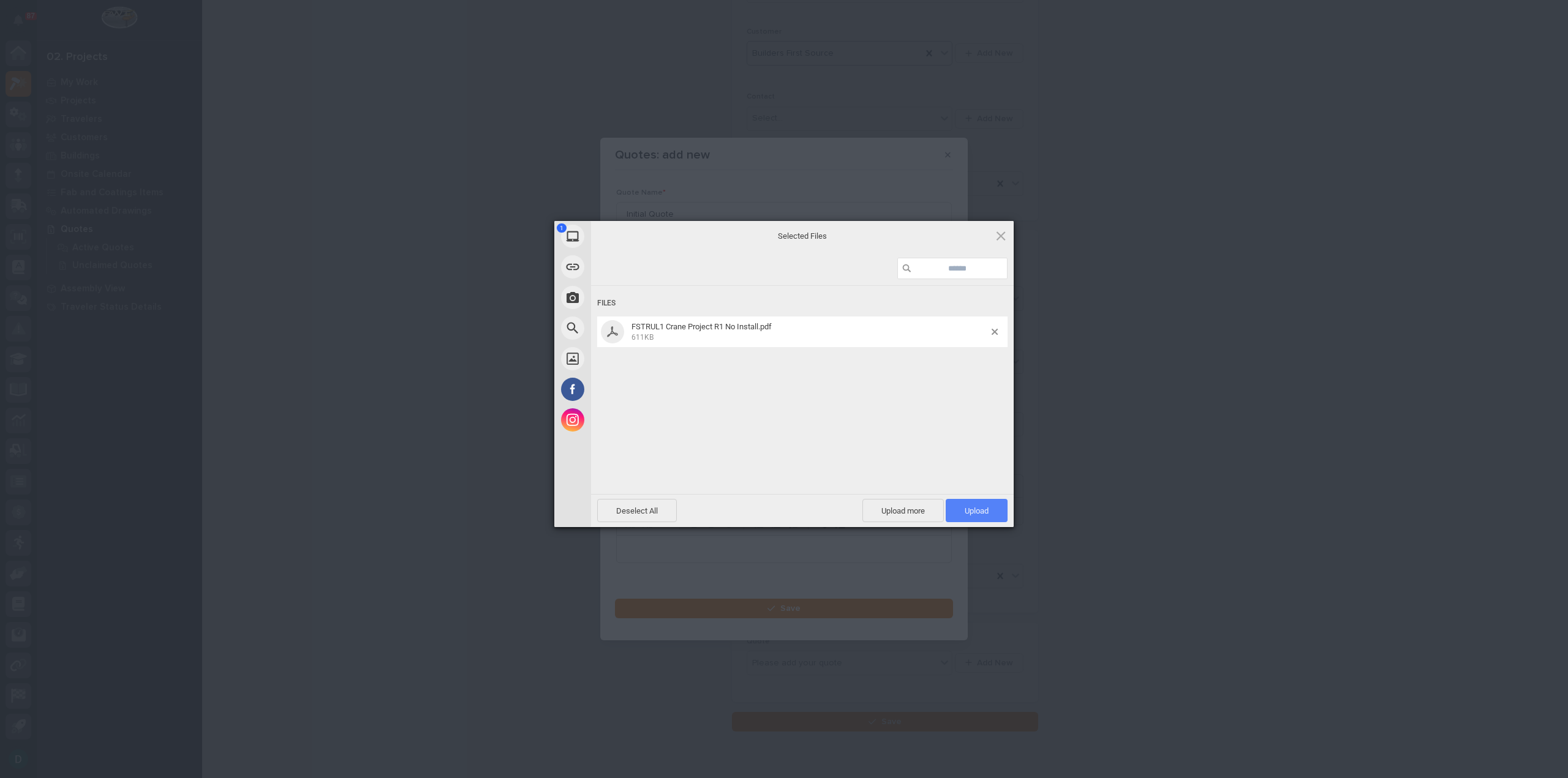
click at [997, 514] on span "Upload 1" at bounding box center [977, 511] width 62 height 24
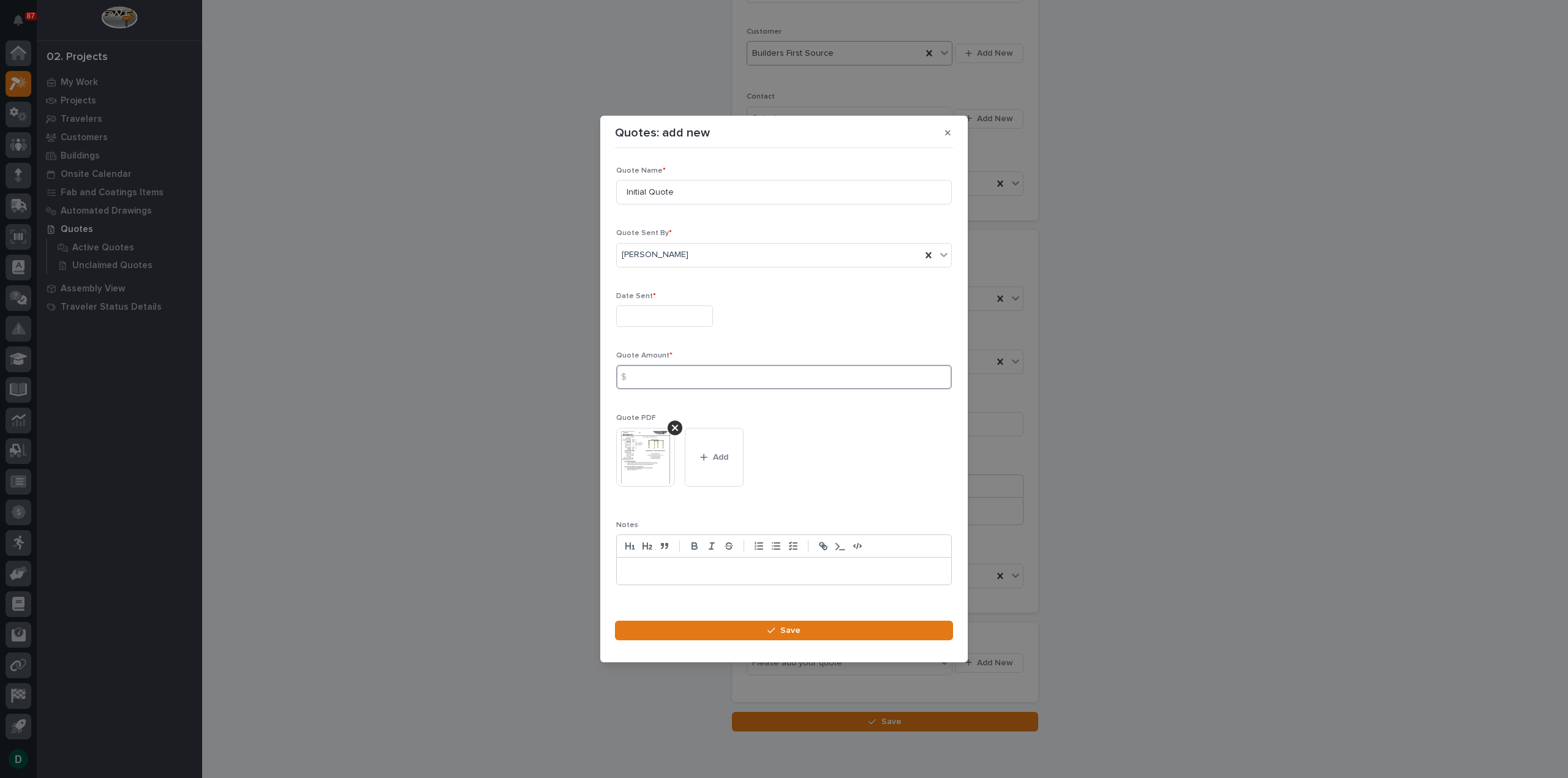
click at [649, 375] on input at bounding box center [784, 377] width 335 height 24
type input "27888"
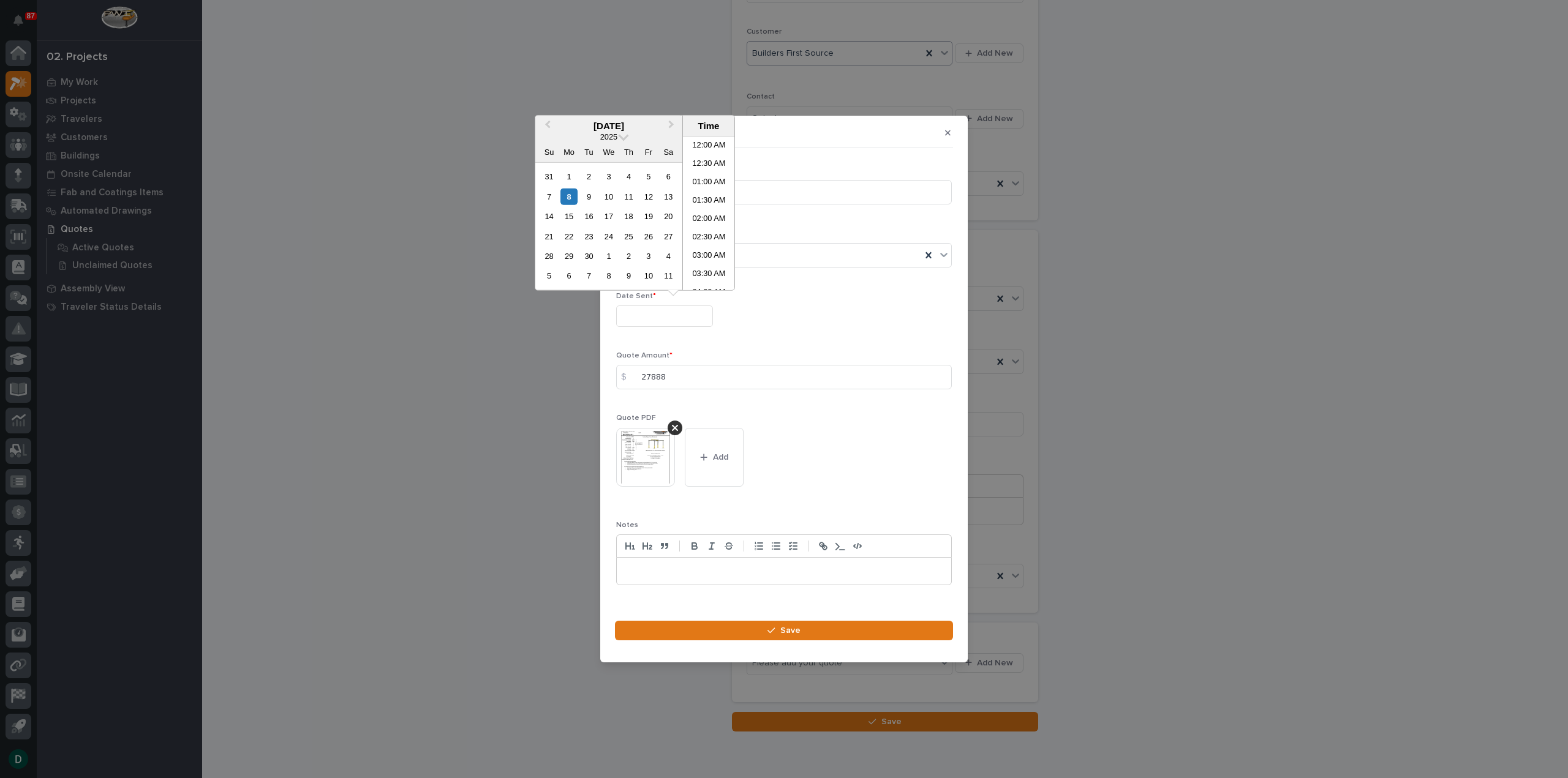
click at [666, 314] on input "text" at bounding box center [665, 316] width 97 height 21
click at [573, 196] on div "8" at bounding box center [569, 196] width 17 height 17
type input "**********"
click at [743, 572] on p at bounding box center [784, 571] width 316 height 12
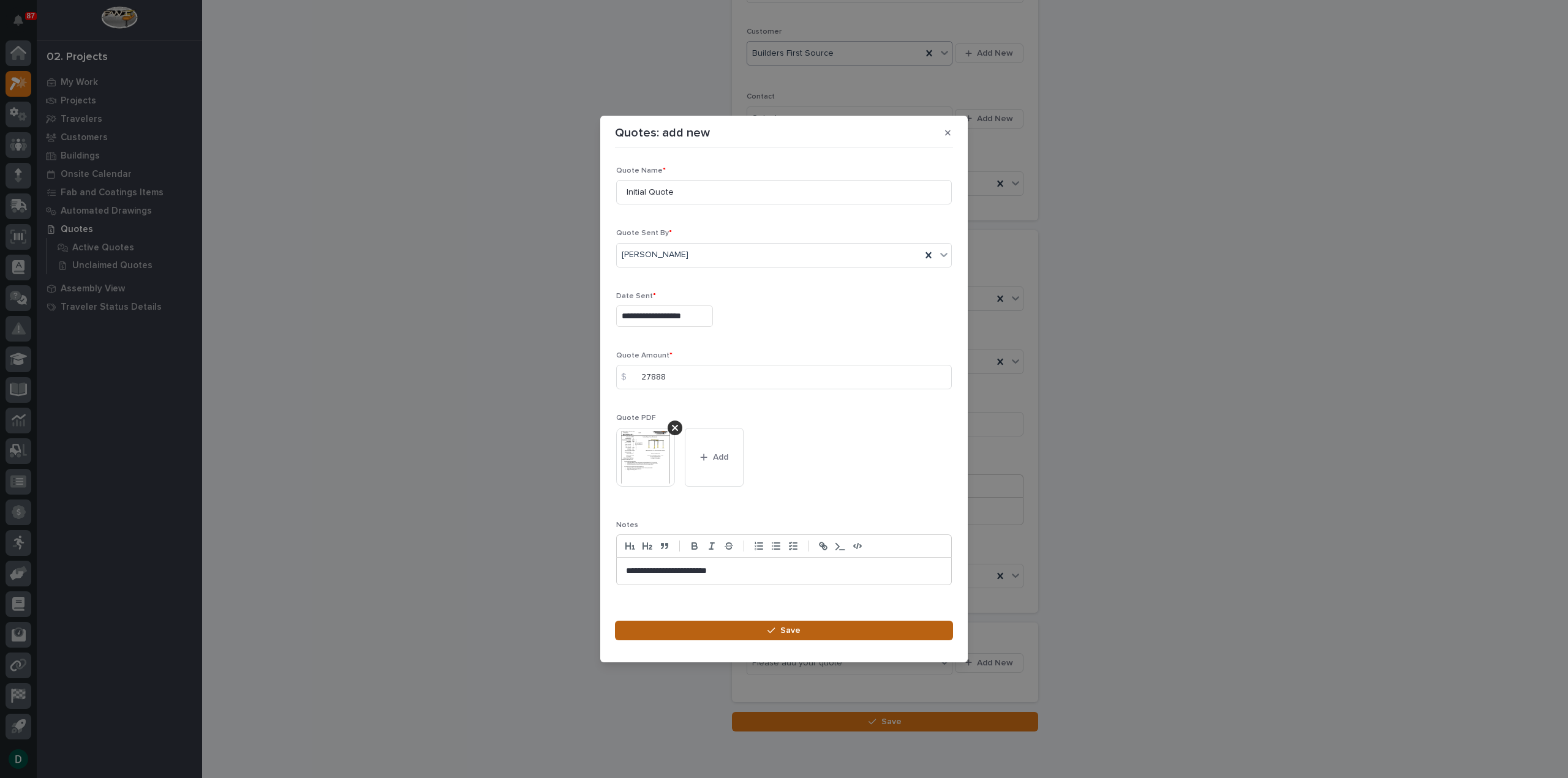
click at [792, 630] on span "Save" at bounding box center [790, 630] width 20 height 11
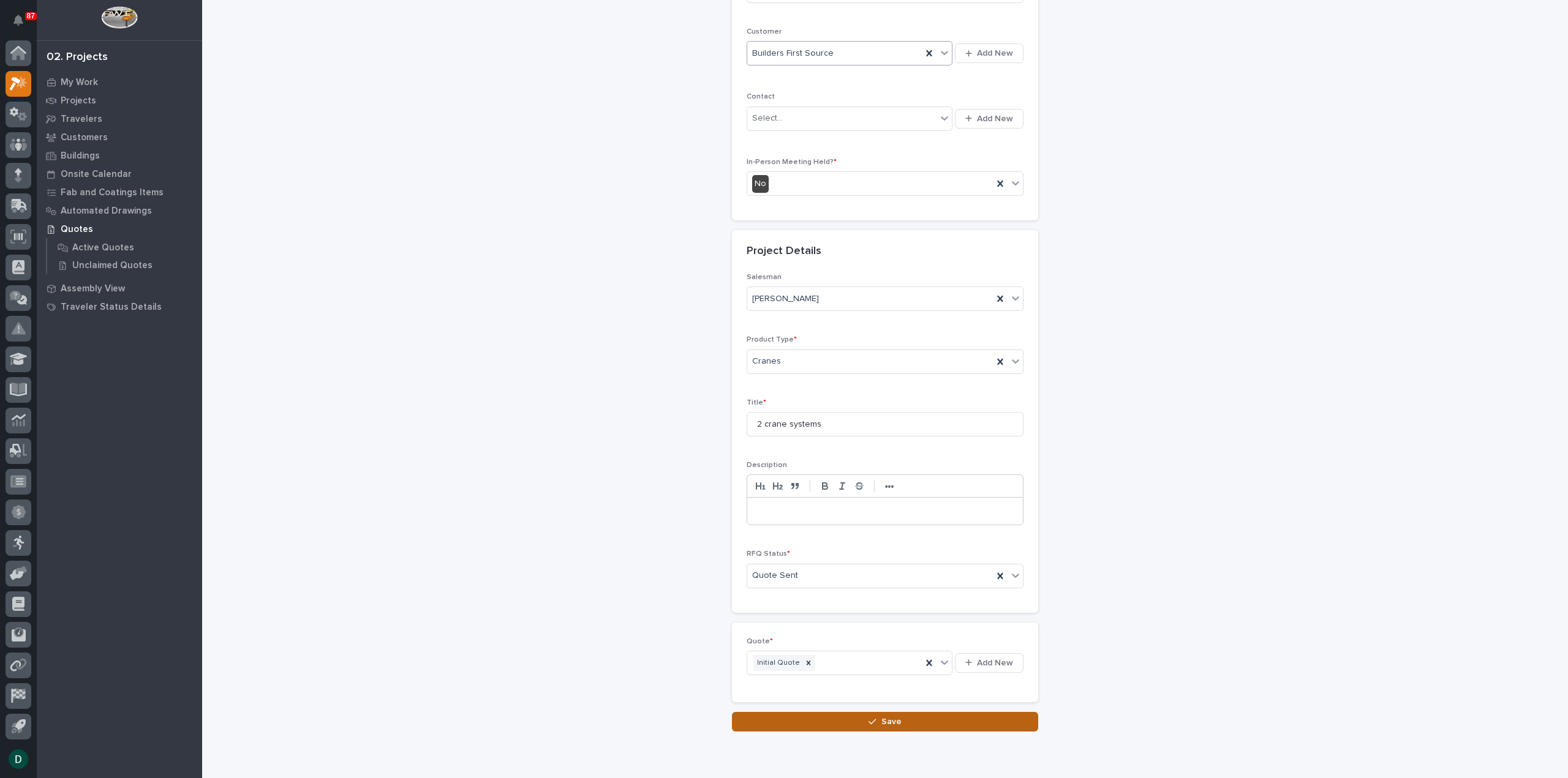
click at [885, 720] on span "Save" at bounding box center [891, 722] width 20 height 11
